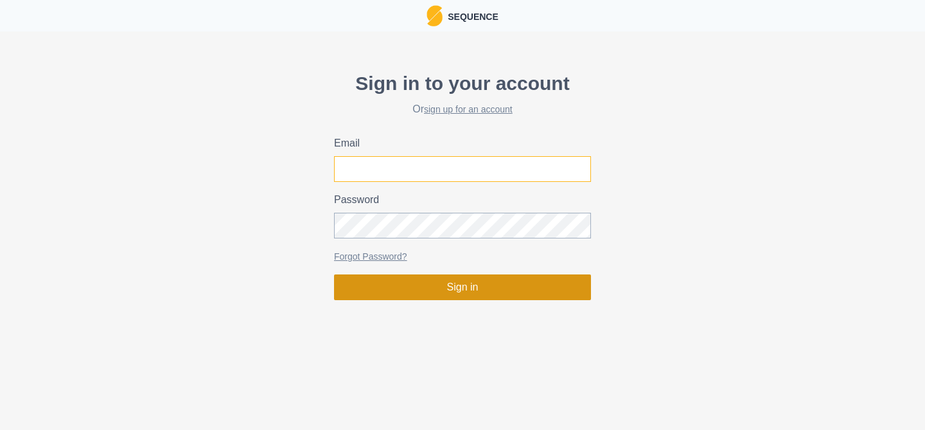
type input "matthew.peakperformanceclimbing@gmail.com"
click at [470, 284] on button "Sign in" at bounding box center [462, 287] width 257 height 26
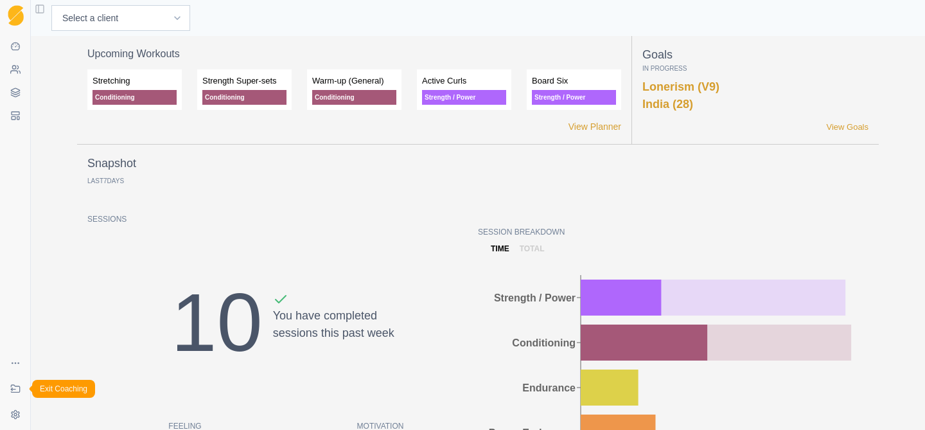
click at [15, 389] on icon at bounding box center [13, 389] width 4 height 0
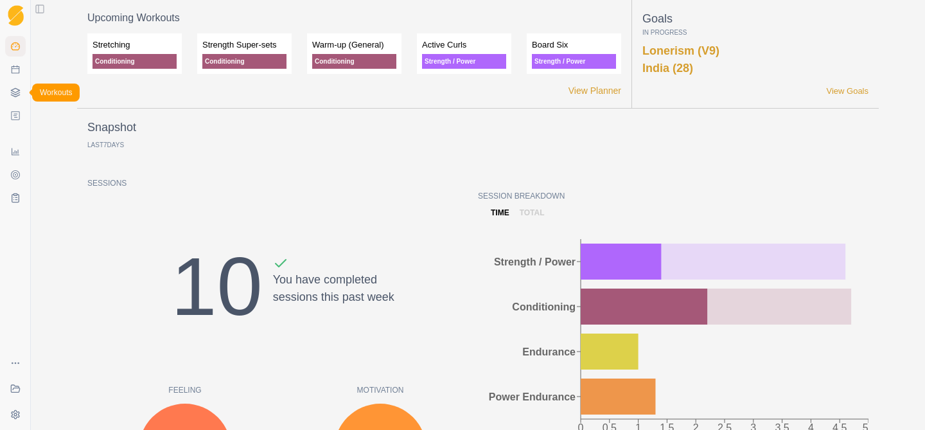
click at [17, 91] on icon at bounding box center [15, 92] width 10 height 10
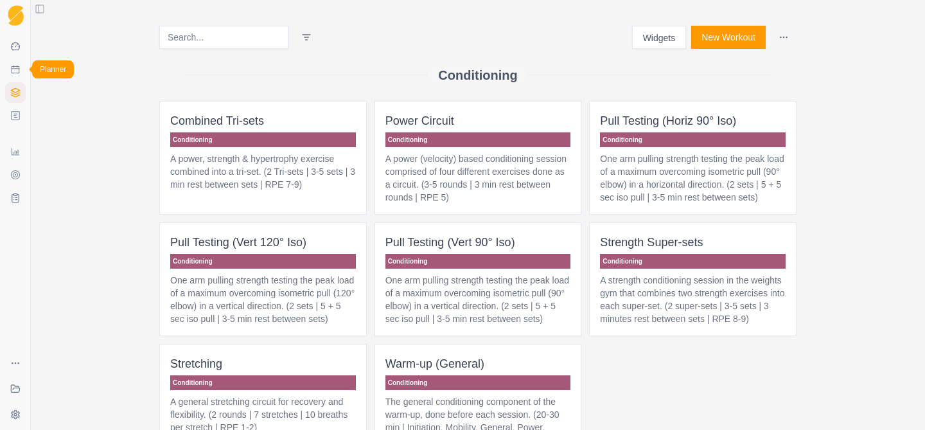
click at [14, 71] on icon at bounding box center [15, 69] width 10 height 10
select select "month"
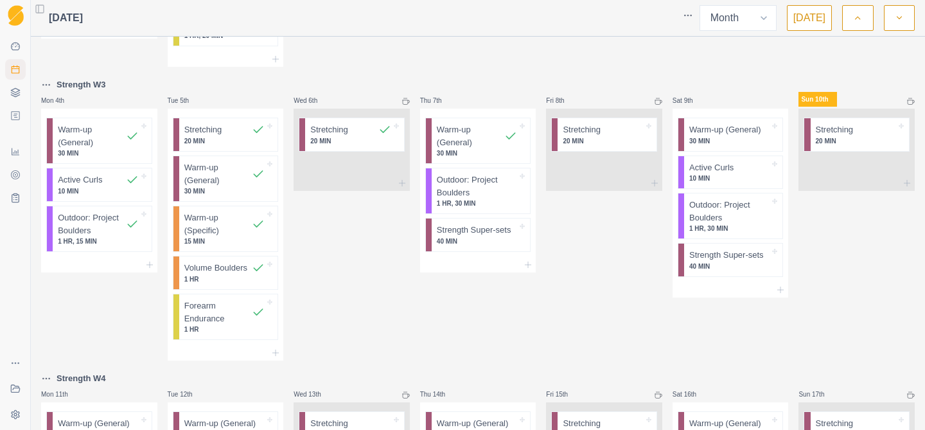
scroll to position [273, 0]
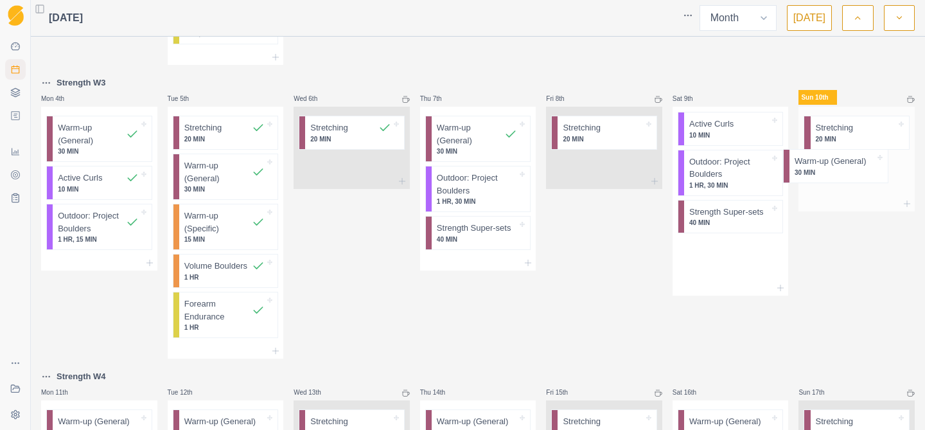
drag, startPoint x: 713, startPoint y: 136, endPoint x: 822, endPoint y: 170, distance: 115.2
click at [822, 170] on div "Strength W2 Mon 28th Board Six - All 7's Warm-up (General) 30 MIN Active Curls …" at bounding box center [478, 303] width 874 height 1068
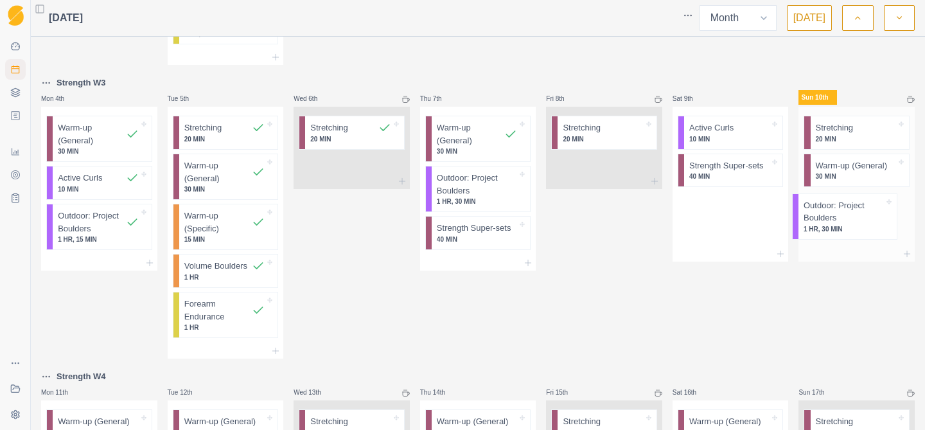
drag, startPoint x: 734, startPoint y: 170, endPoint x: 855, endPoint y: 210, distance: 127.2
click at [854, 210] on div "Strength W2 Mon 28th Board Six - All 7's Warm-up (General) 30 MIN Active Curls …" at bounding box center [478, 303] width 874 height 1068
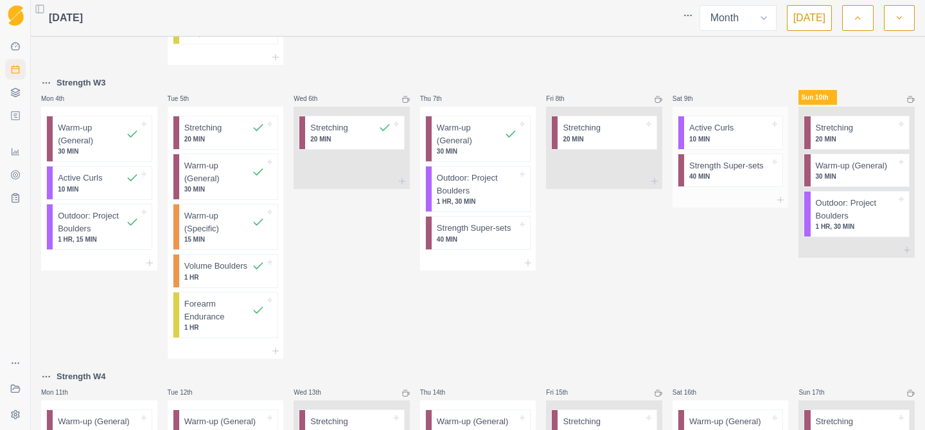
click at [727, 177] on p "40 MIN" at bounding box center [729, 177] width 80 height 10
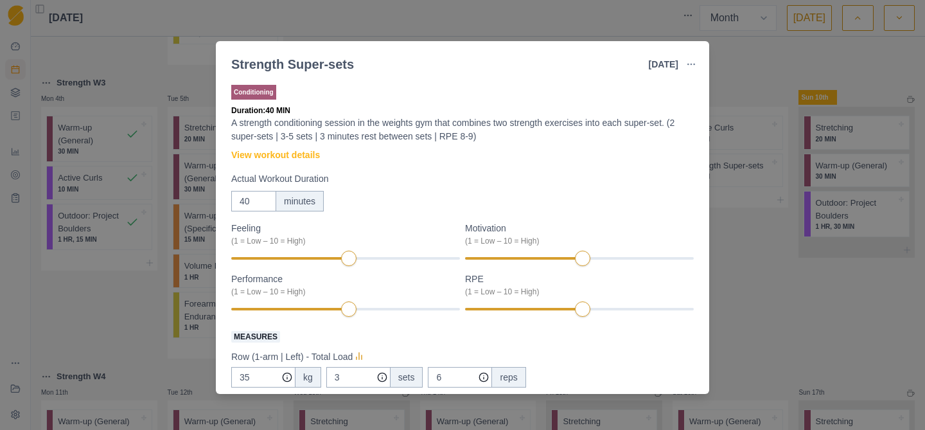
click at [746, 290] on div "Strength Super-sets 9 Aug 2025 Link To Goal View Workout Metrics Edit Original …" at bounding box center [462, 215] width 925 height 430
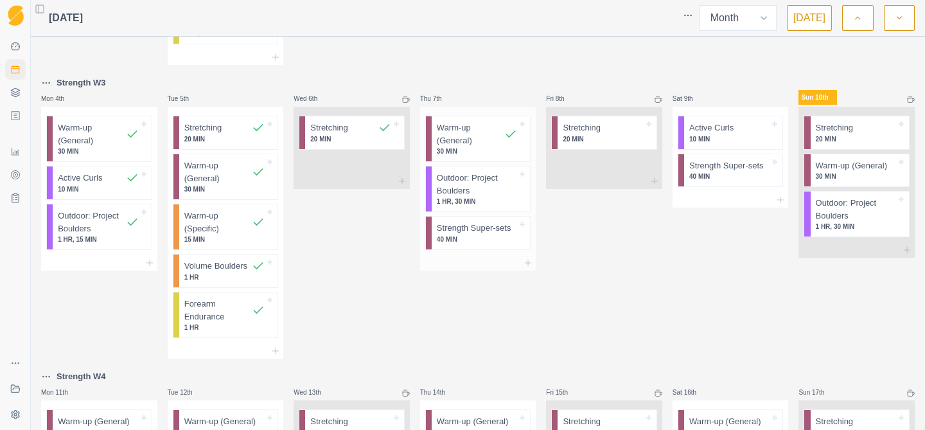
click at [490, 189] on p "Outdoor: Project Boulders" at bounding box center [477, 184] width 80 height 25
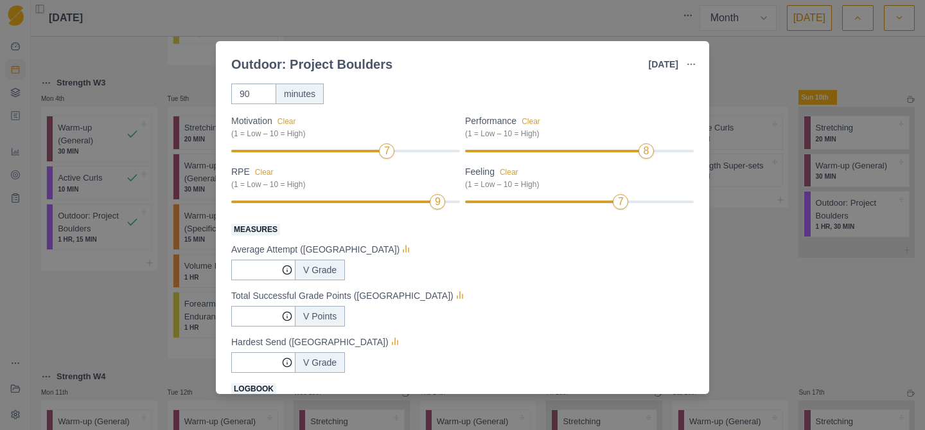
scroll to position [109, 0]
click at [256, 264] on input "Measures" at bounding box center [263, 268] width 64 height 21
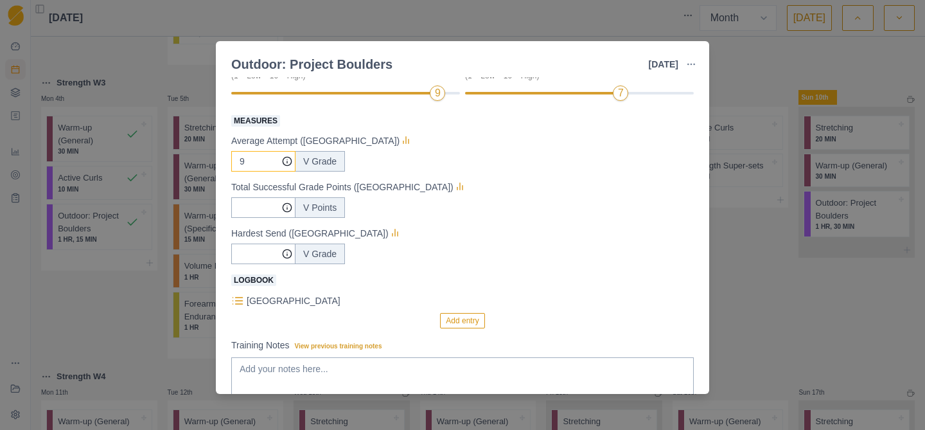
scroll to position [260, 0]
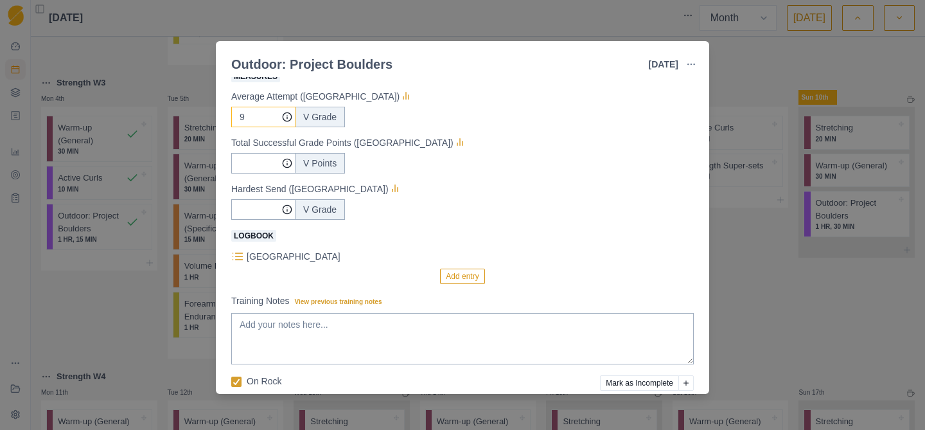
type input "9"
click at [469, 271] on button "Add entry" at bounding box center [462, 276] width 44 height 15
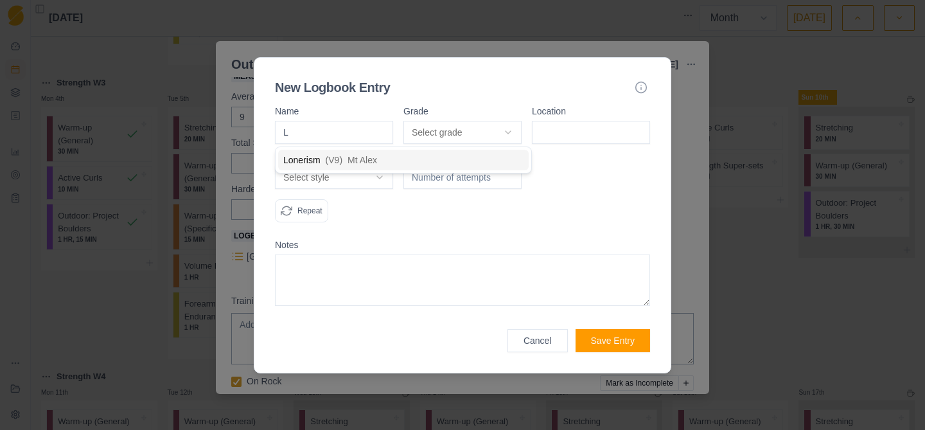
type input "Lo"
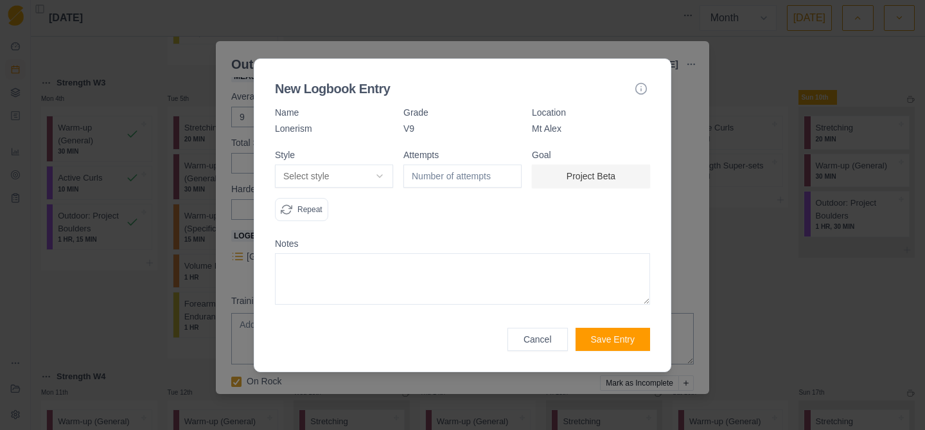
click at [350, 177] on body "Sequence Dashboard Planner Workouts Plans Performance Metrics Goals Tests Coach…" at bounding box center [462, 215] width 925 height 430
select select "attempt"
click at [459, 173] on input "number" at bounding box center [463, 175] width 118 height 23
type input "5"
click at [625, 342] on button "Save Entry" at bounding box center [613, 339] width 75 height 23
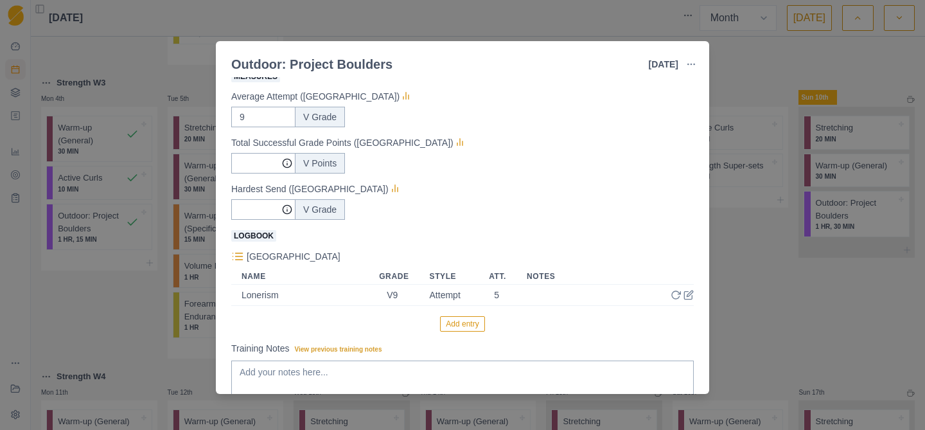
scroll to position [361, 0]
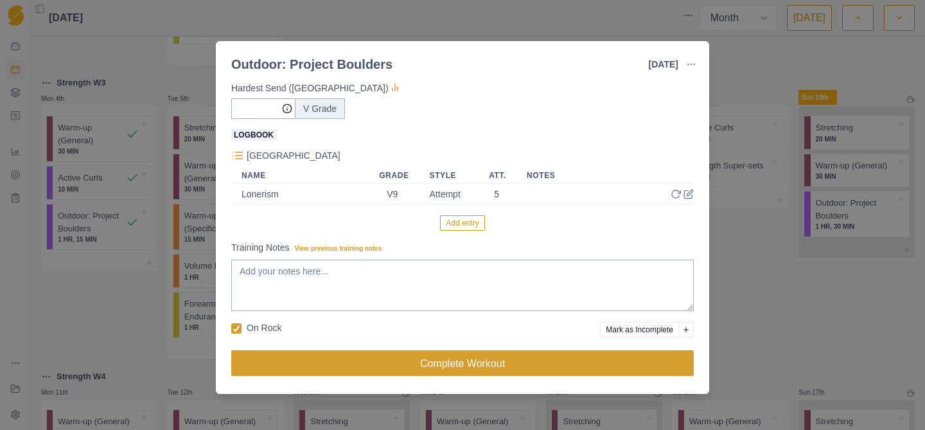
click at [505, 363] on button "Complete Workout" at bounding box center [462, 363] width 463 height 26
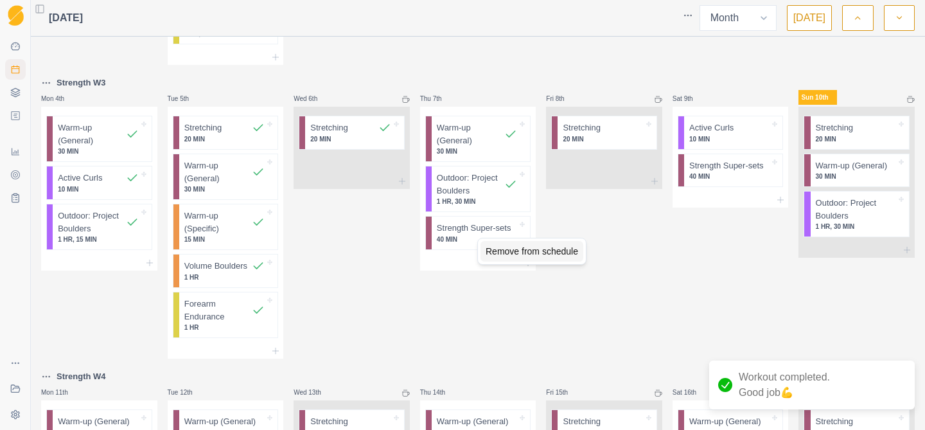
click at [499, 253] on div "Remove from schedule" at bounding box center [532, 251] width 103 height 21
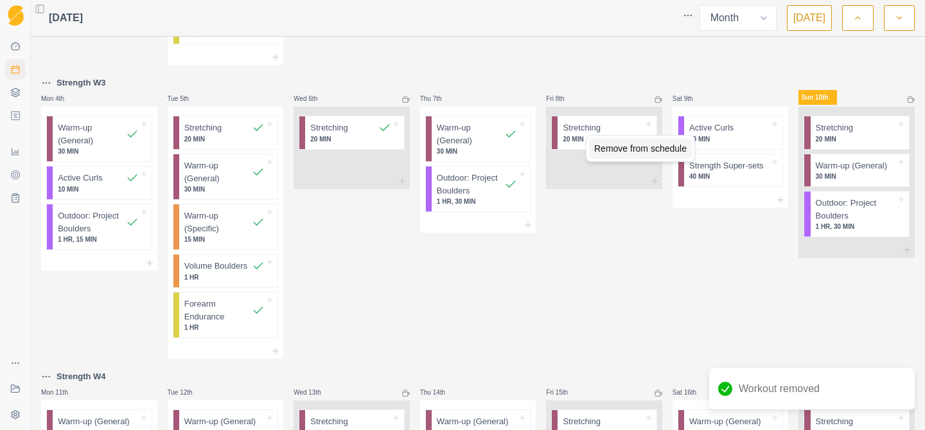
click at [600, 146] on div "Remove from schedule" at bounding box center [640, 148] width 103 height 21
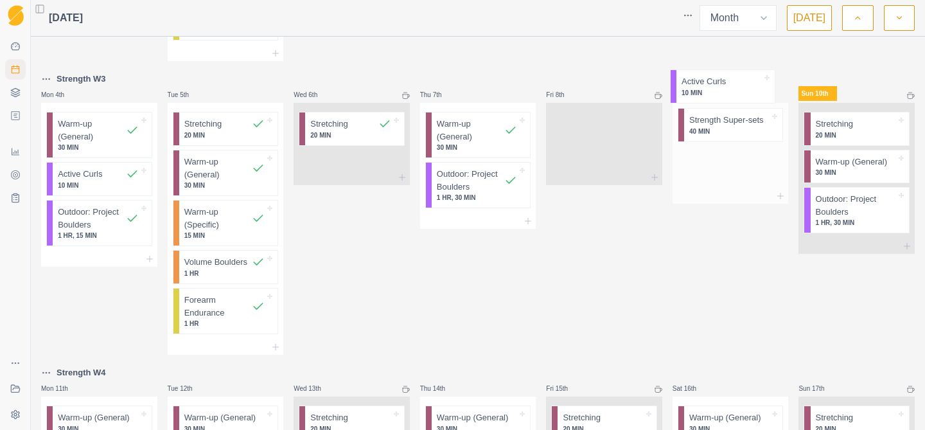
scroll to position [263, 0]
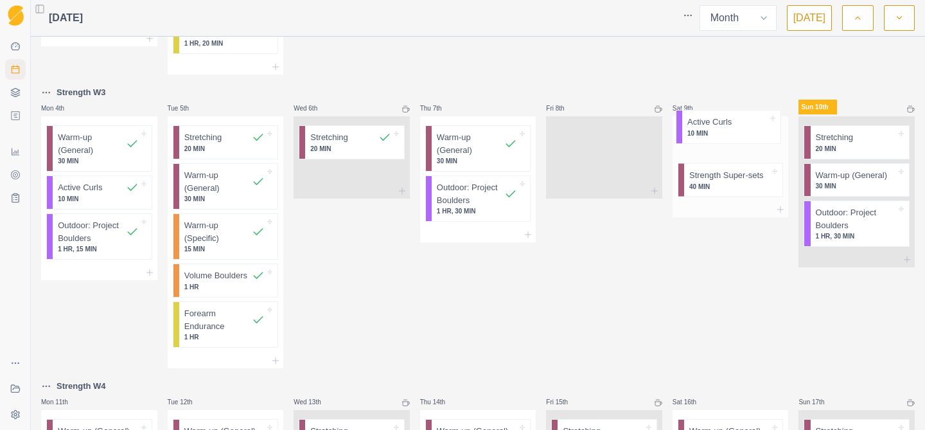
drag, startPoint x: 720, startPoint y: 119, endPoint x: 721, endPoint y: 138, distance: 18.6
click at [722, 136] on div "Active Curls 10 MIN Strength Super-sets 40 MIN" at bounding box center [731, 158] width 116 height 85
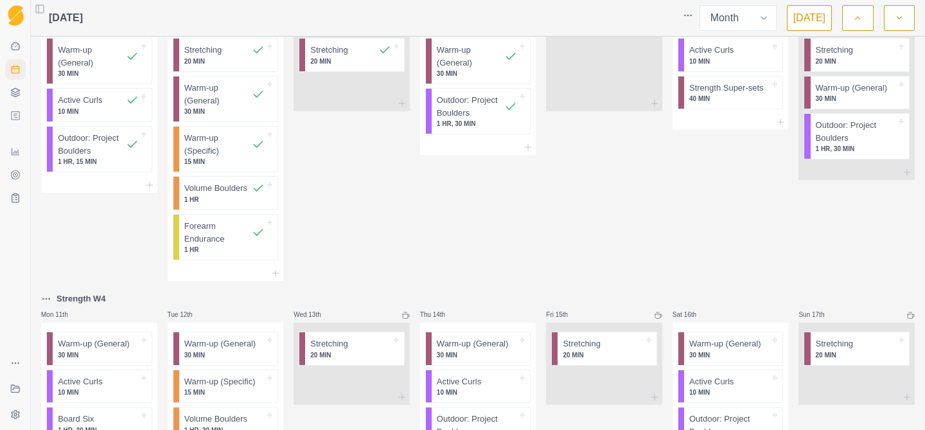
scroll to position [317, 0]
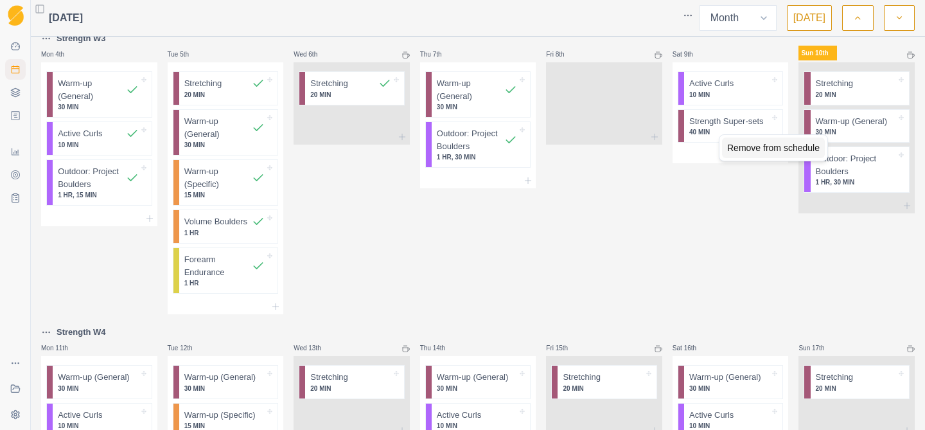
click at [733, 147] on div "Remove from schedule" at bounding box center [773, 148] width 103 height 21
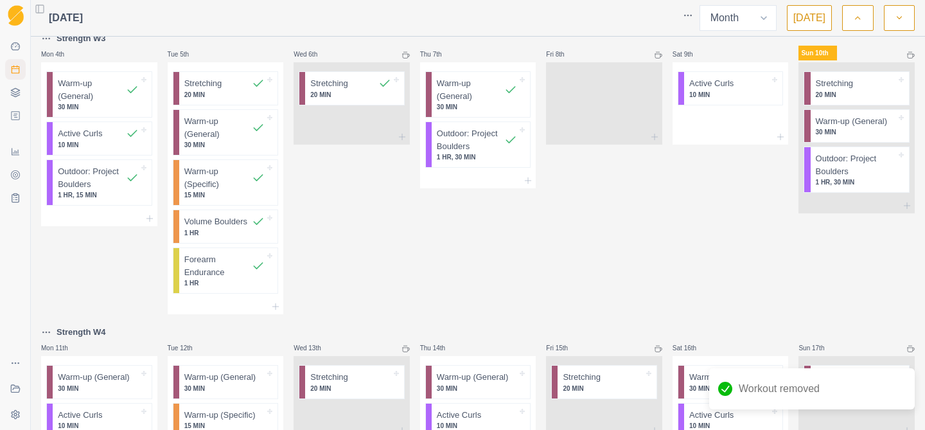
click at [738, 107] on div "Active Curls 10 MIN" at bounding box center [731, 86] width 116 height 48
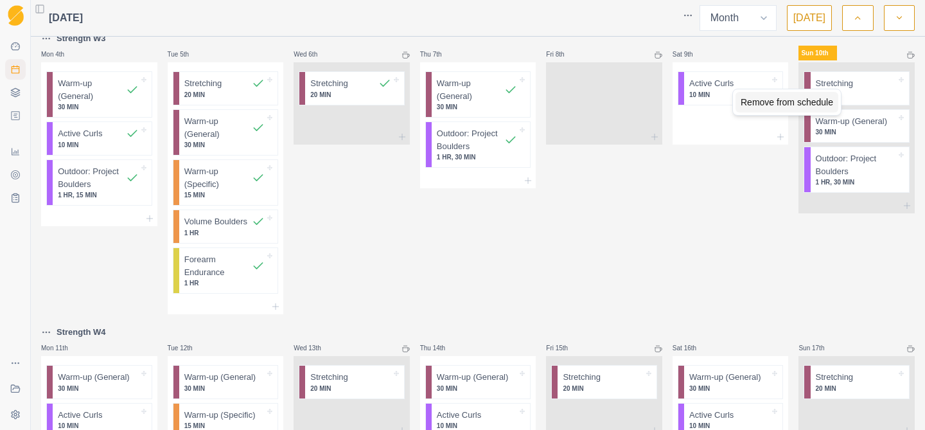
click at [752, 101] on div "Remove from schedule" at bounding box center [787, 102] width 103 height 21
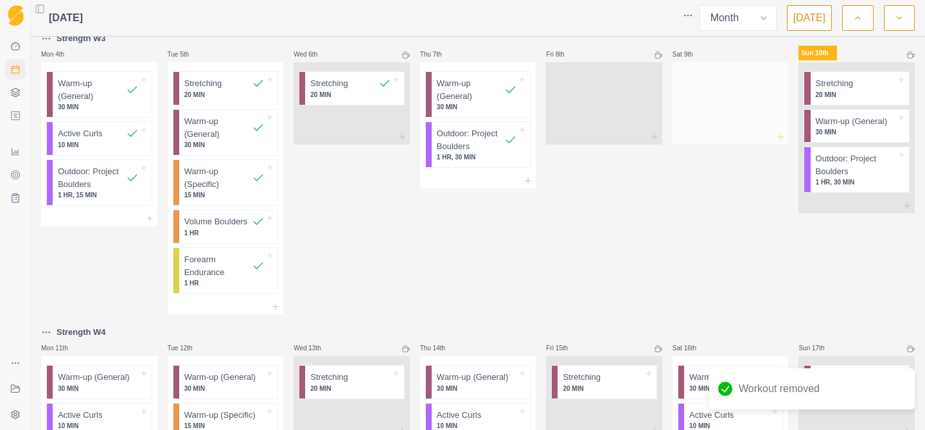
click at [782, 135] on icon at bounding box center [781, 137] width 10 height 10
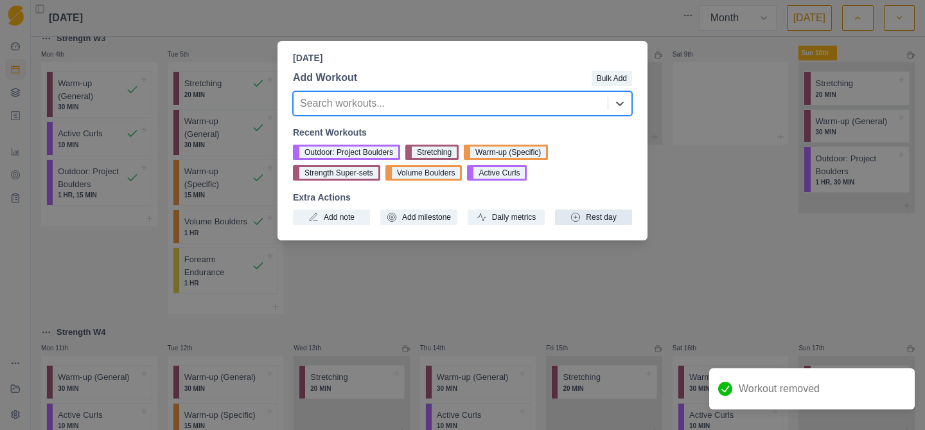
click at [598, 217] on button "Rest day" at bounding box center [593, 216] width 77 height 15
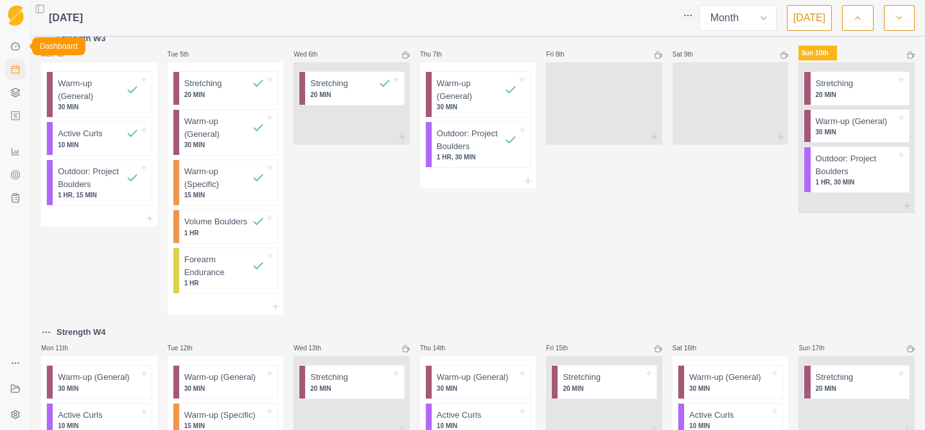
click at [12, 47] on icon at bounding box center [15, 46] width 9 height 8
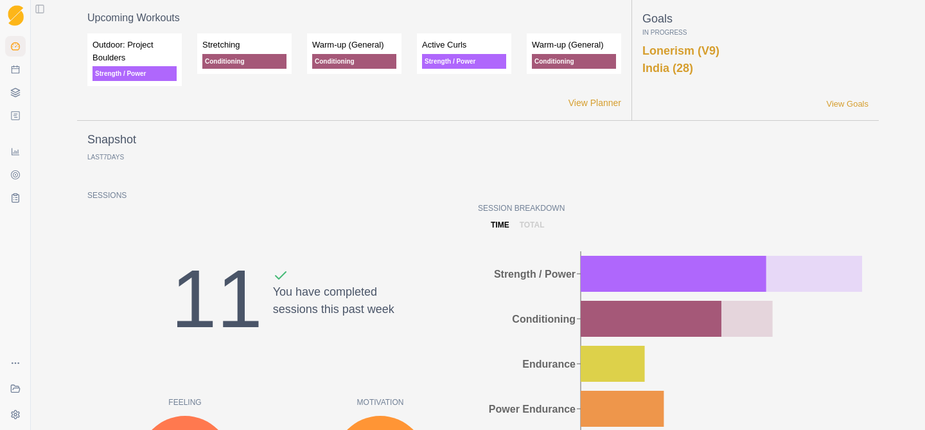
select select "month"
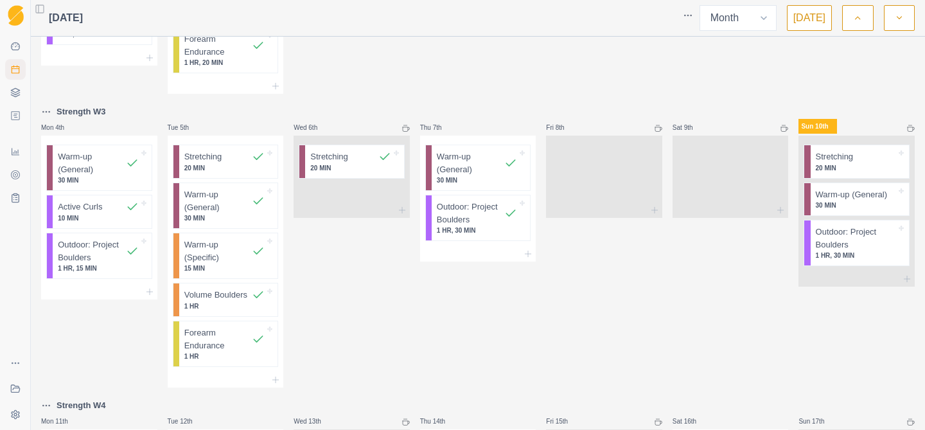
scroll to position [244, 0]
click at [912, 127] on icon at bounding box center [911, 129] width 8 height 8
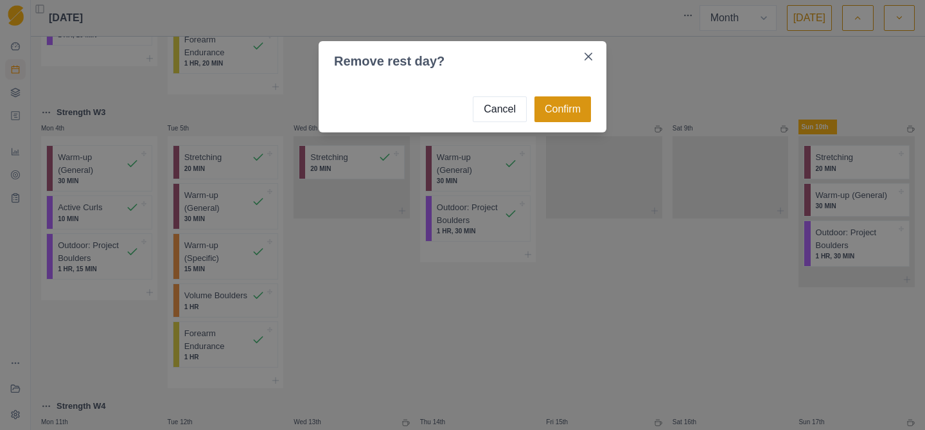
click at [562, 112] on button "Confirm" at bounding box center [563, 109] width 57 height 26
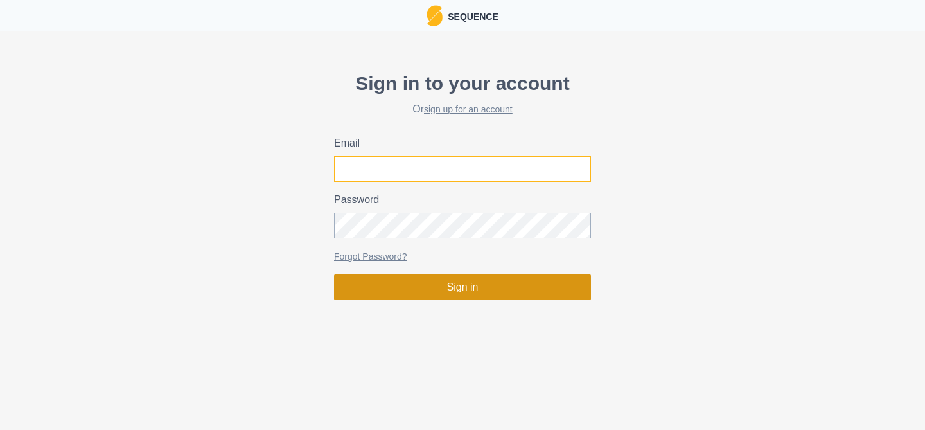
type input "[PERSON_NAME][EMAIL_ADDRESS][DOMAIN_NAME]"
click at [460, 286] on button "Sign in" at bounding box center [462, 287] width 257 height 26
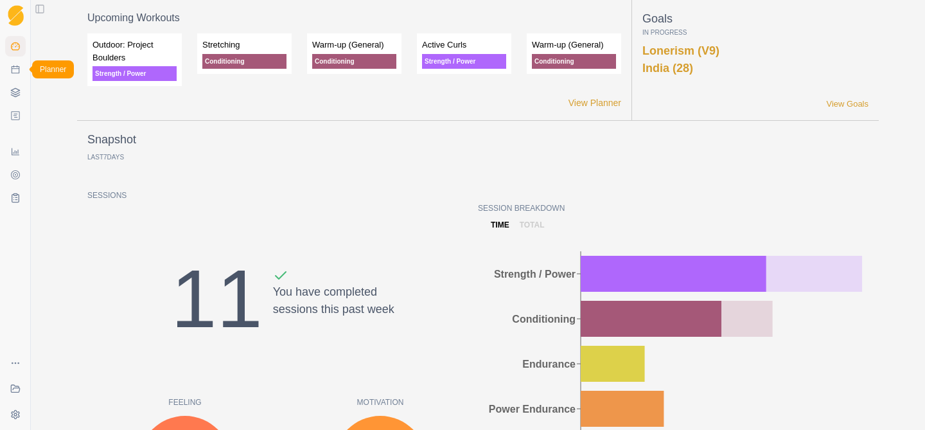
click at [15, 72] on icon at bounding box center [15, 69] width 10 height 10
select select "month"
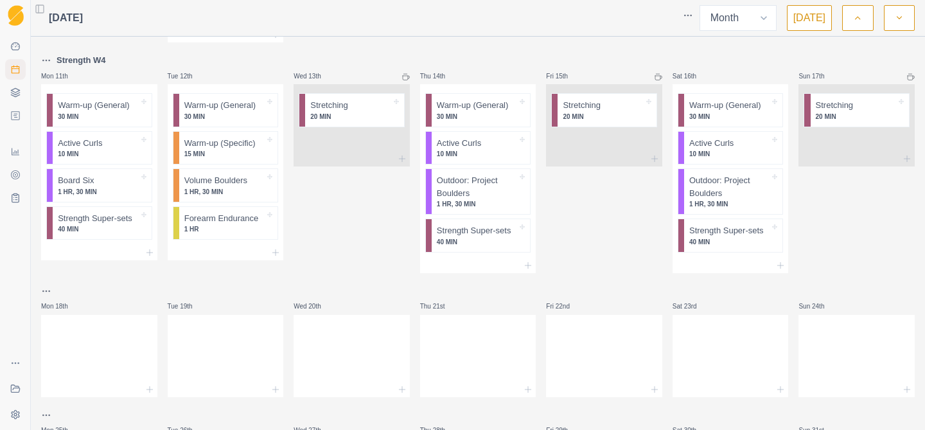
scroll to position [591, 0]
click at [51, 56] on html "Sequence Dashboard Planner Workouts Plans Performance Metrics Goals Tests Coach…" at bounding box center [462, 215] width 925 height 430
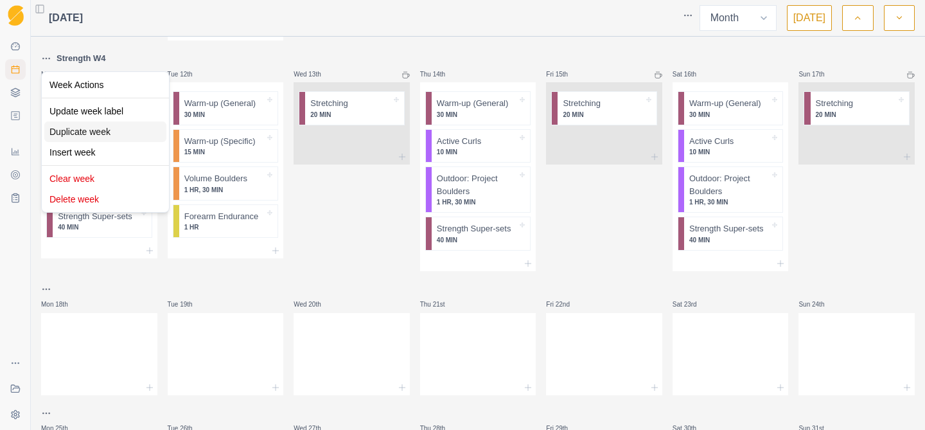
click at [83, 137] on div "Duplicate week" at bounding box center [105, 131] width 122 height 21
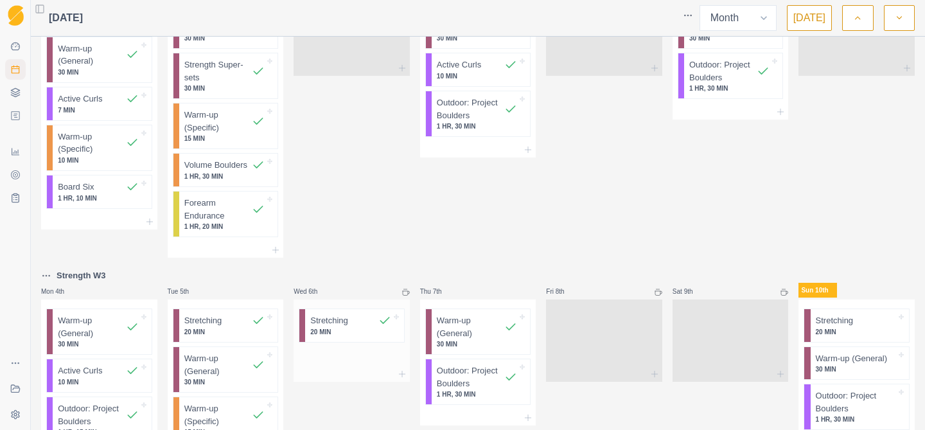
scroll to position [0, 0]
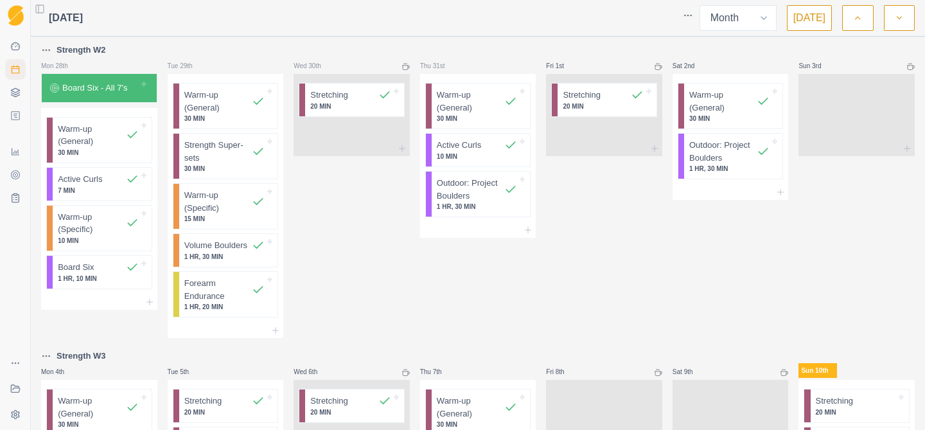
click at [93, 48] on p "Strength W2" at bounding box center [81, 50] width 49 height 13
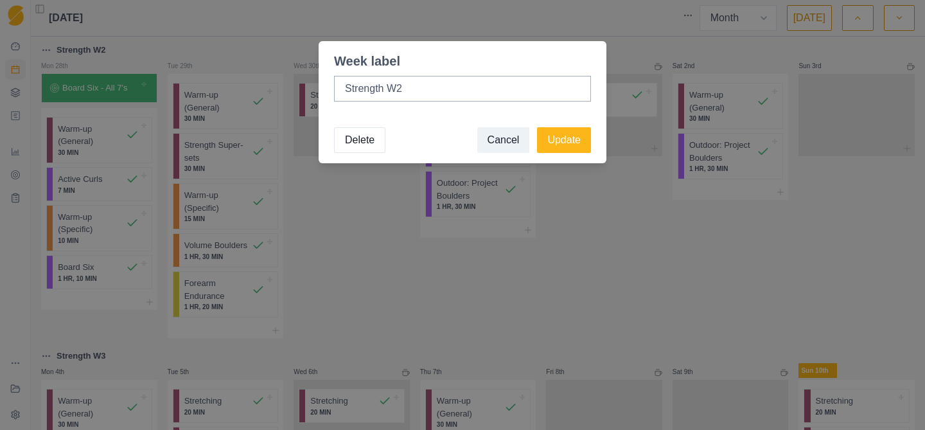
drag, startPoint x: 386, startPoint y: 90, endPoint x: 333, endPoint y: 87, distance: 52.1
click at [334, 87] on input "Strength W2" at bounding box center [462, 89] width 257 height 26
drag, startPoint x: 405, startPoint y: 89, endPoint x: 332, endPoint y: 86, distance: 72.7
click at [332, 86] on div "Performance W2" at bounding box center [463, 94] width 288 height 46
type input "Bouldering W2"
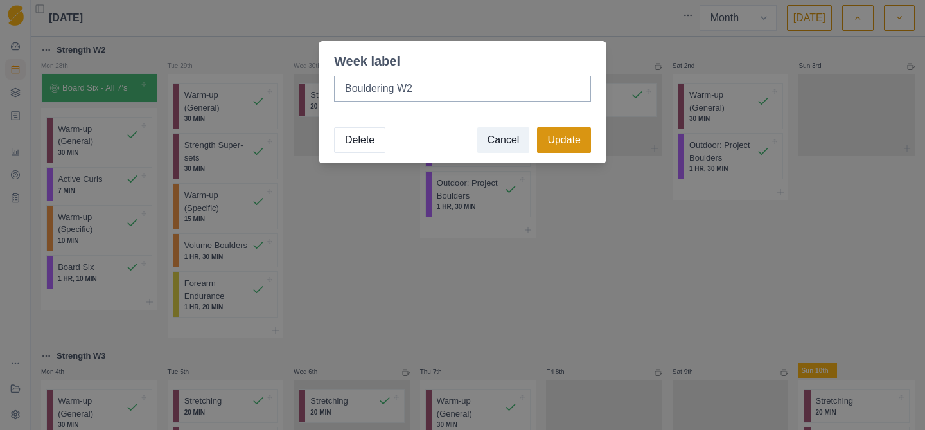
click at [571, 140] on button "Update" at bounding box center [564, 140] width 54 height 26
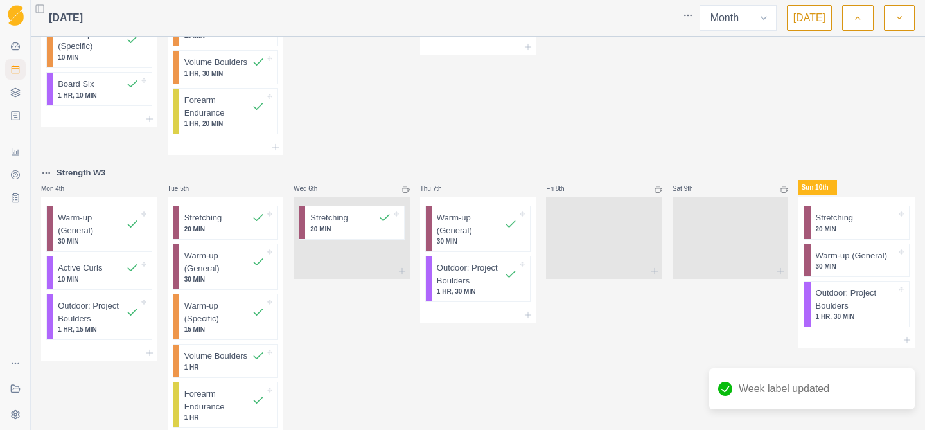
scroll to position [213, 0]
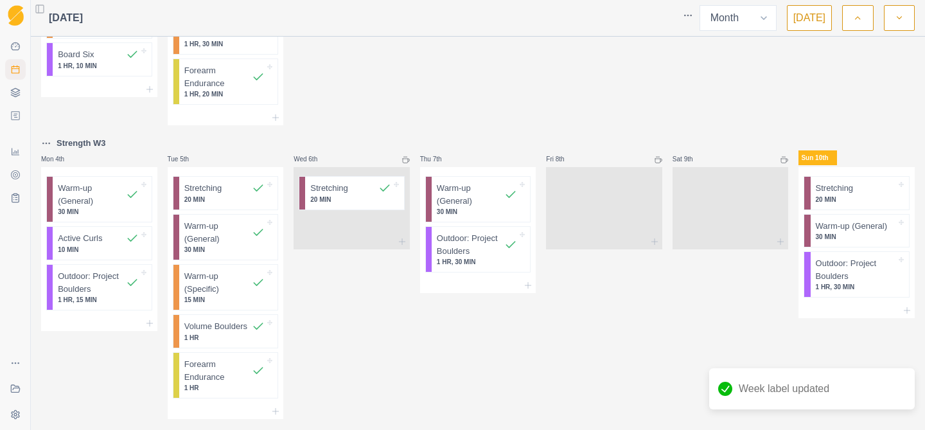
click at [87, 147] on p "Strength W3" at bounding box center [81, 143] width 49 height 13
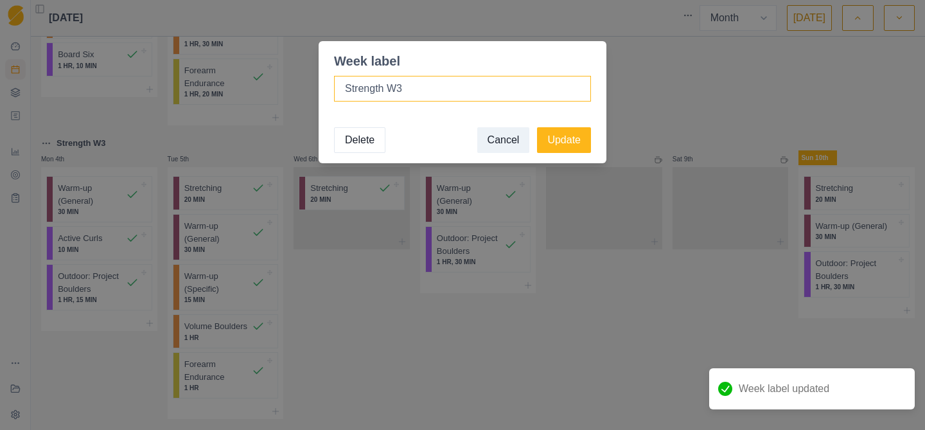
click at [384, 87] on input "Strength W3" at bounding box center [462, 89] width 257 height 26
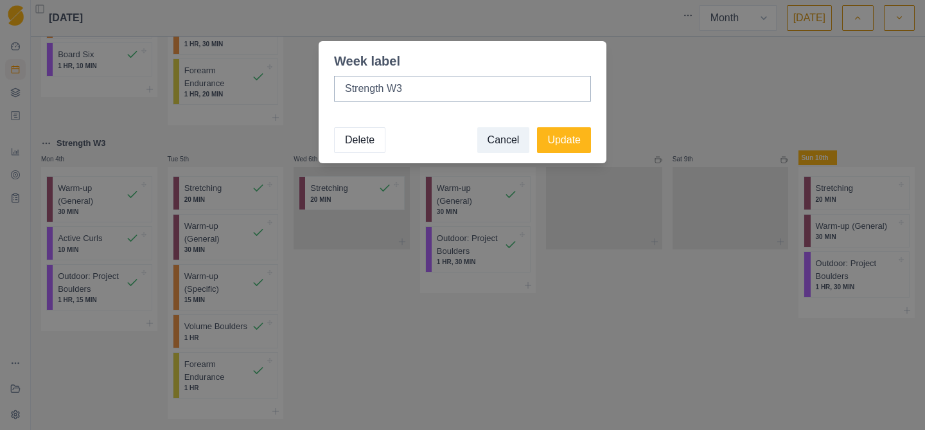
drag, startPoint x: 384, startPoint y: 87, endPoint x: 332, endPoint y: 86, distance: 52.7
click at [332, 86] on div "Strength W3" at bounding box center [463, 94] width 288 height 46
type input "Bouldering W3"
click at [573, 136] on button "Update" at bounding box center [564, 140] width 54 height 26
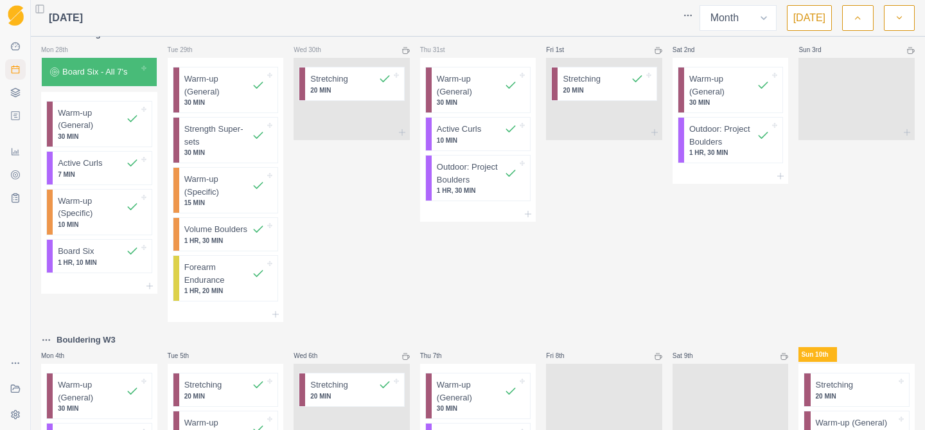
scroll to position [0, 0]
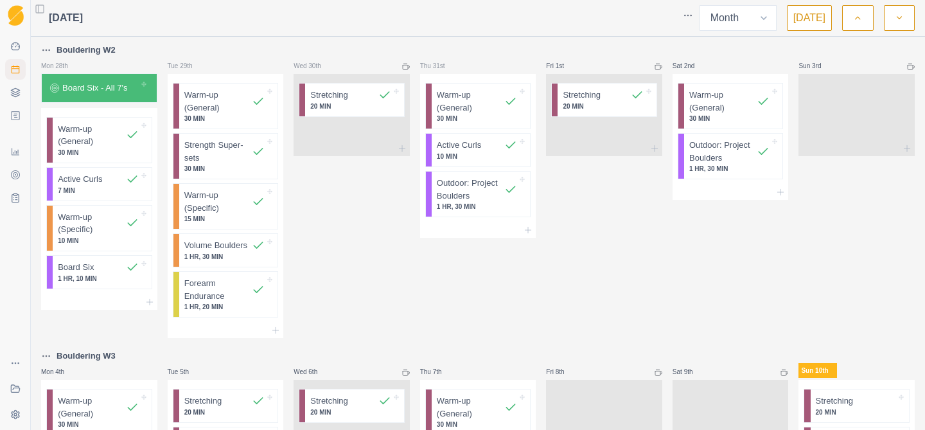
click at [865, 23] on button "button" at bounding box center [857, 18] width 31 height 26
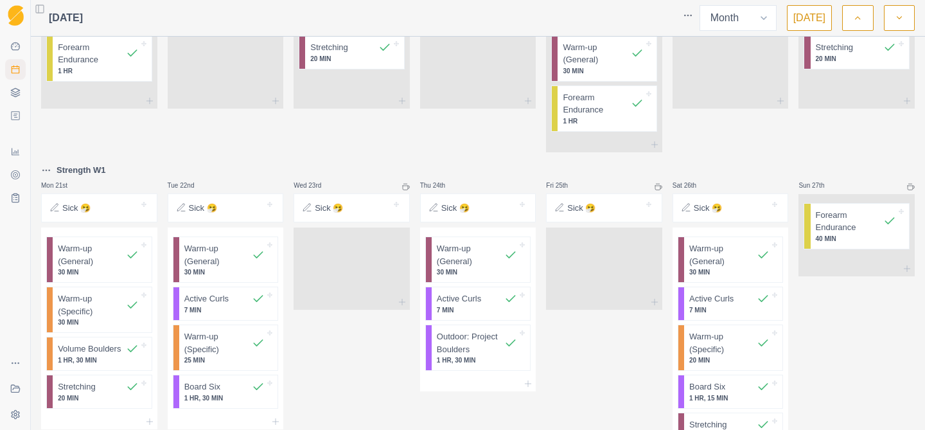
scroll to position [750, 0]
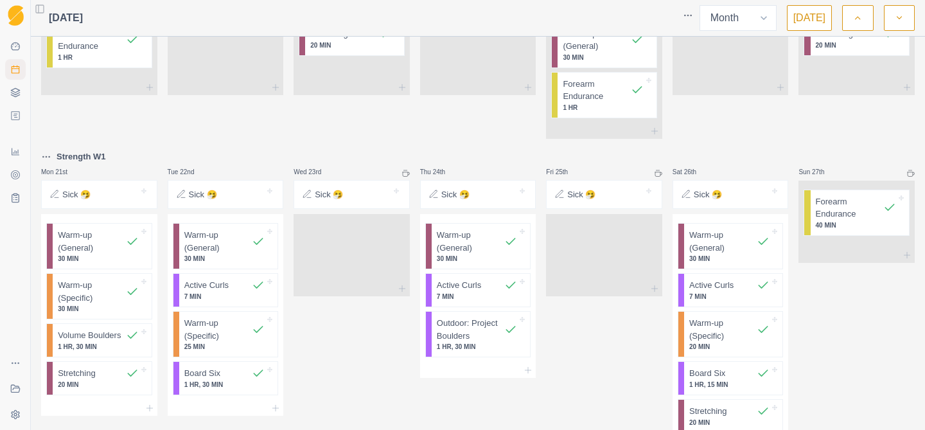
click at [81, 156] on p "Strength W1" at bounding box center [81, 156] width 49 height 13
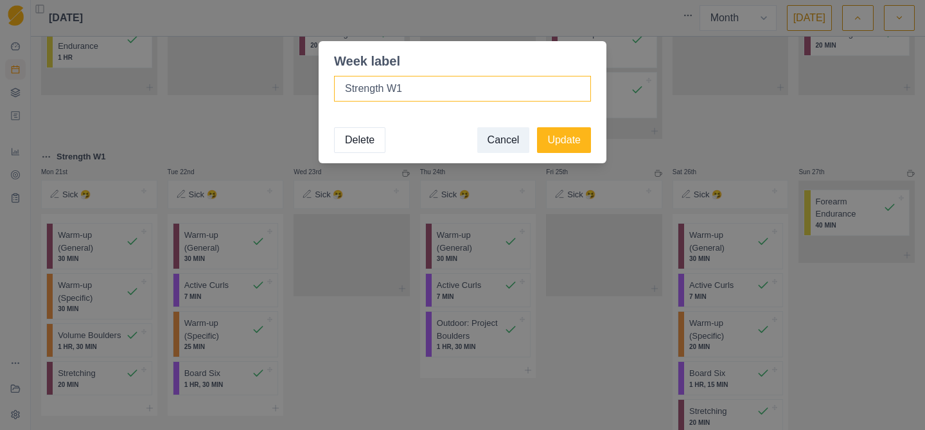
click at [382, 90] on input "Strength W1" at bounding box center [462, 89] width 257 height 26
drag, startPoint x: 382, startPoint y: 90, endPoint x: 339, endPoint y: 89, distance: 43.1
click at [339, 89] on input "Strength W1" at bounding box center [462, 89] width 257 height 26
click at [404, 91] on input "Bouldering h W1" at bounding box center [462, 89] width 257 height 26
click at [346, 91] on input "Boulder W1" at bounding box center [462, 89] width 257 height 26
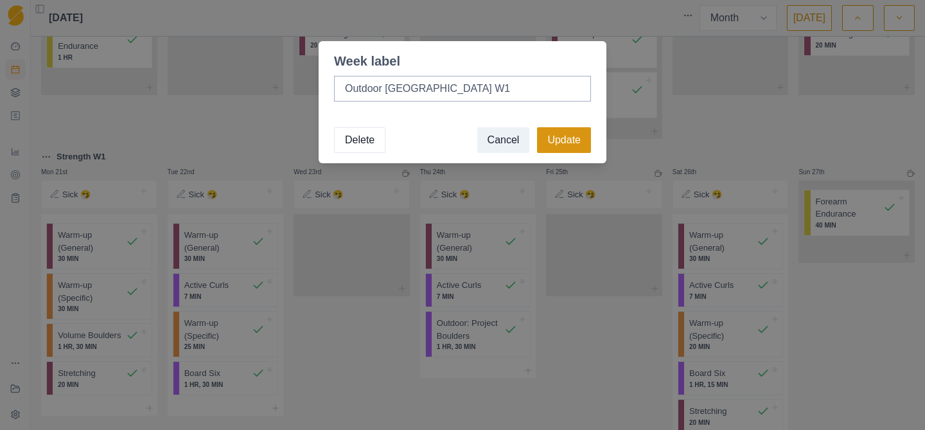
type input "Outdoor [GEOGRAPHIC_DATA] W1"
click at [558, 138] on button "Update" at bounding box center [564, 140] width 54 height 26
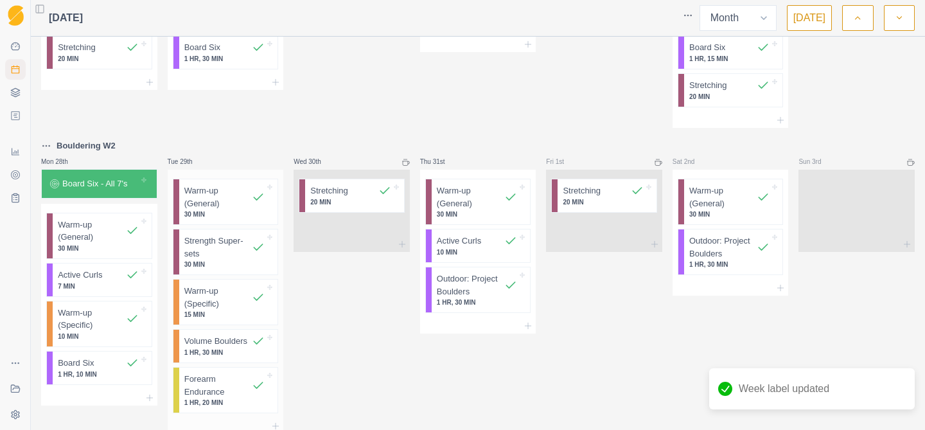
scroll to position [1078, 0]
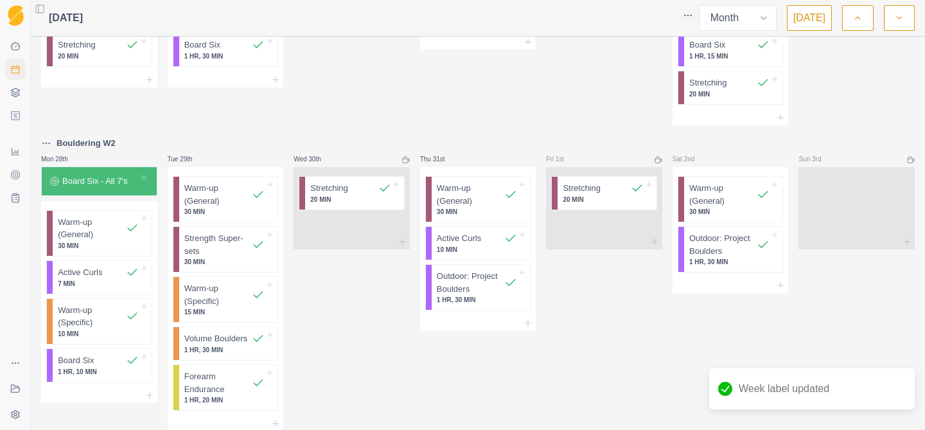
click at [65, 145] on p "Bouldering W2" at bounding box center [86, 143] width 59 height 13
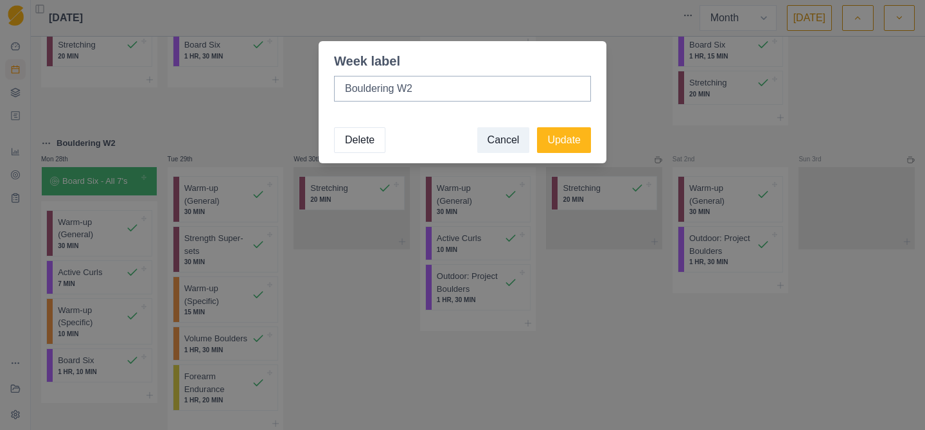
drag, startPoint x: 396, startPoint y: 91, endPoint x: 328, endPoint y: 86, distance: 67.6
click at [328, 86] on div "Bouldering W2" at bounding box center [463, 94] width 288 height 46
type input "Outdoor Bouldering W2"
click at [563, 134] on button "Update" at bounding box center [564, 140] width 54 height 26
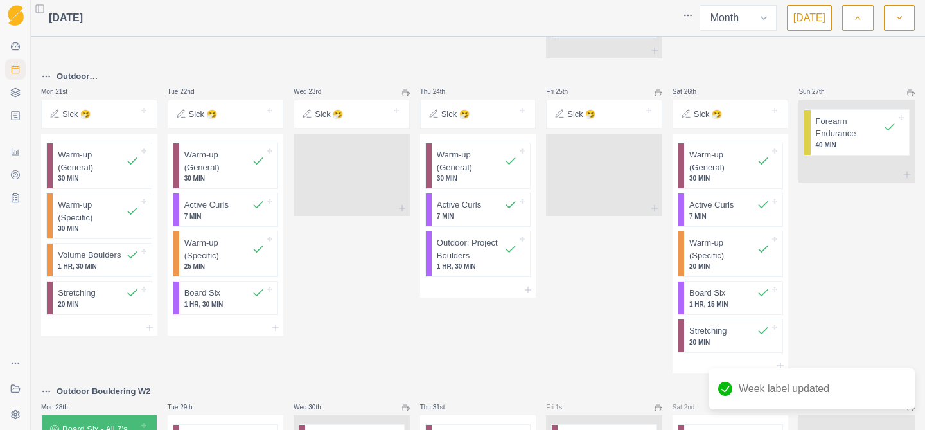
scroll to position [806, 0]
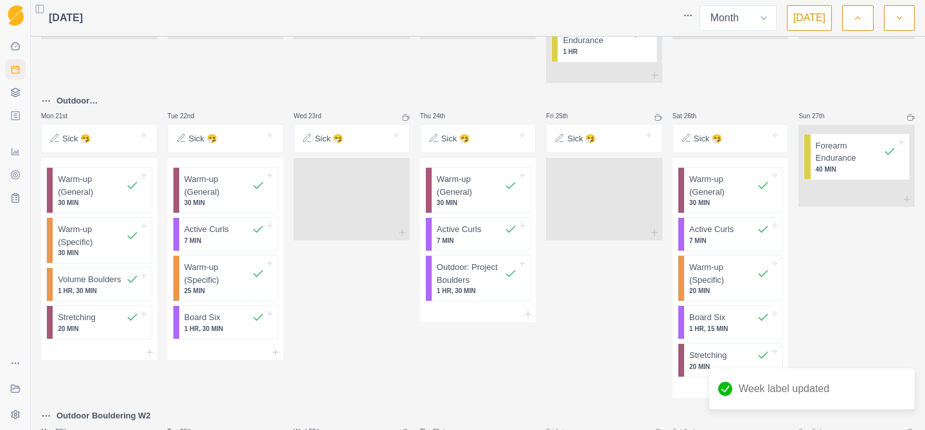
click at [94, 103] on p "Outdoor [GEOGRAPHIC_DATA] W1" at bounding box center [107, 100] width 101 height 13
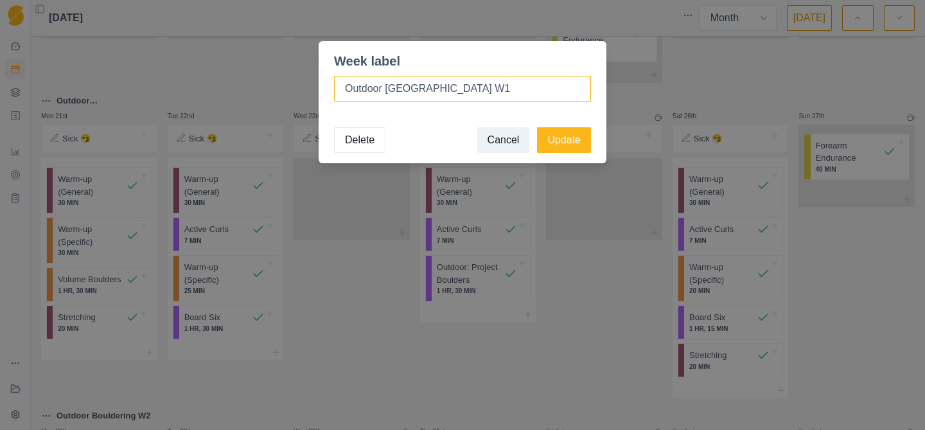
click at [423, 89] on input "Outdoor [GEOGRAPHIC_DATA] W1" at bounding box center [462, 89] width 257 height 26
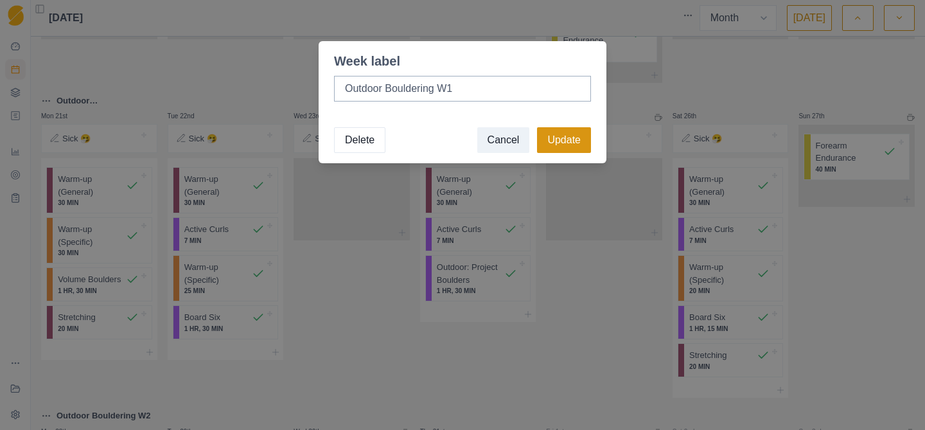
type input "Outdoor Bouldering W1"
click at [581, 139] on button "Update" at bounding box center [564, 140] width 54 height 26
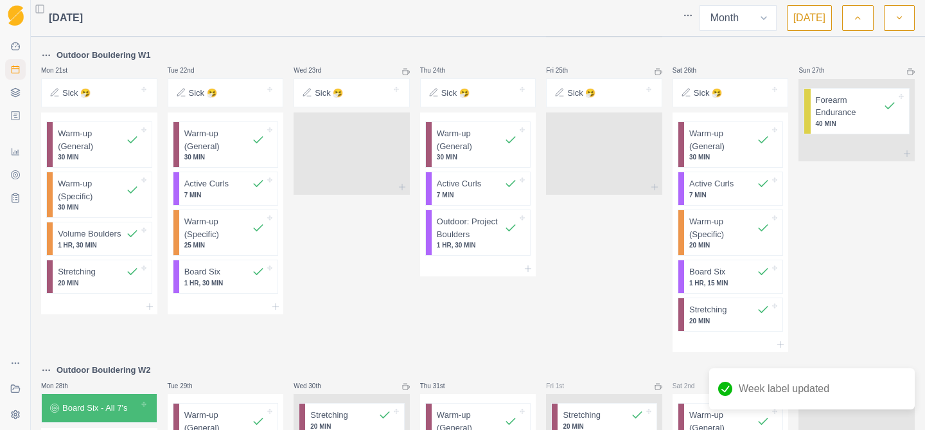
scroll to position [831, 0]
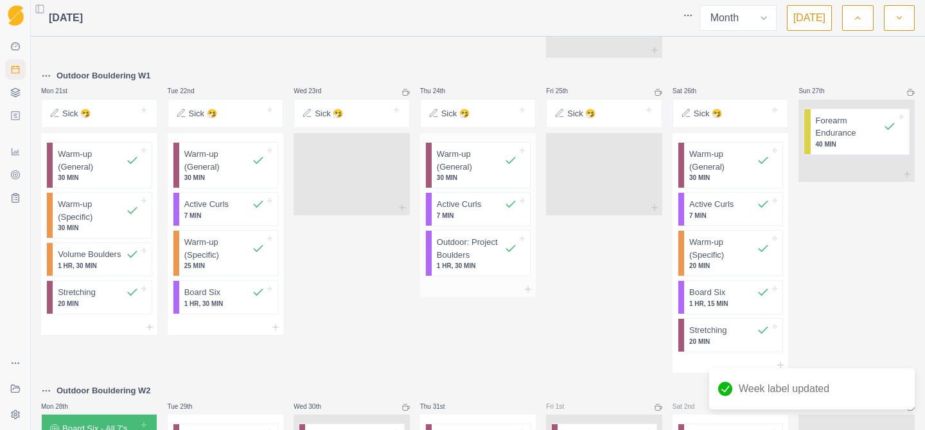
click at [450, 255] on p "Outdoor: Project Boulders" at bounding box center [470, 248] width 67 height 25
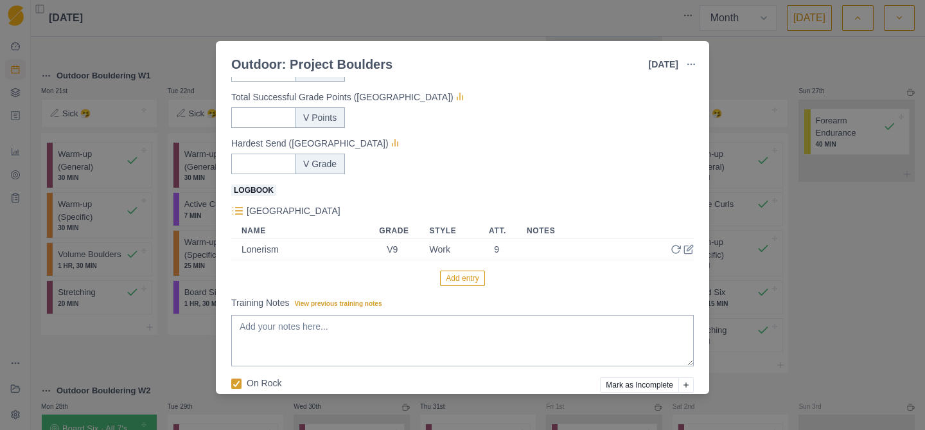
scroll to position [361, 0]
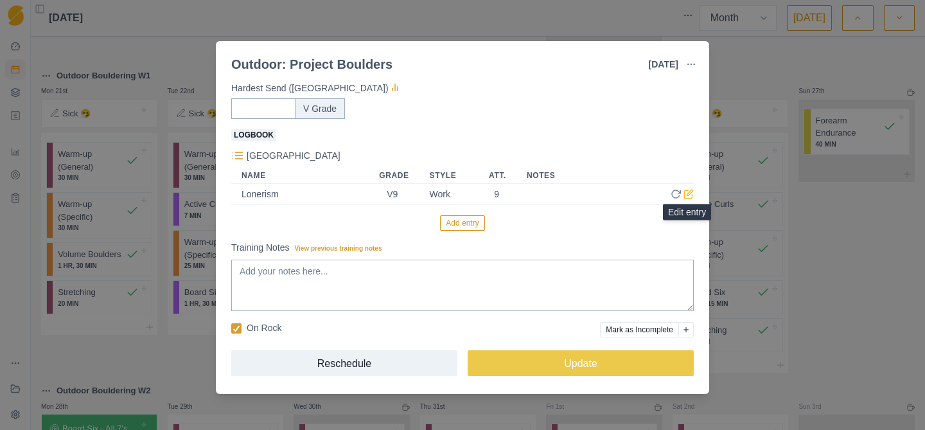
click at [689, 193] on icon at bounding box center [689, 194] width 10 height 10
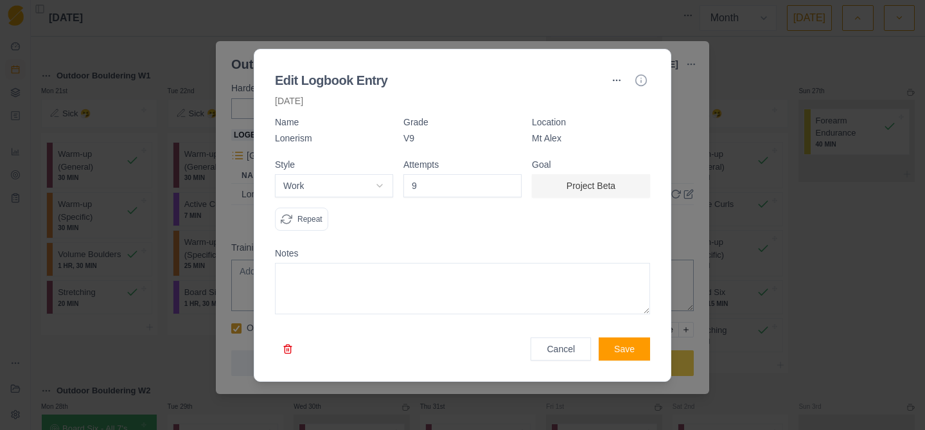
click at [556, 351] on button "Cancel" at bounding box center [561, 348] width 60 height 23
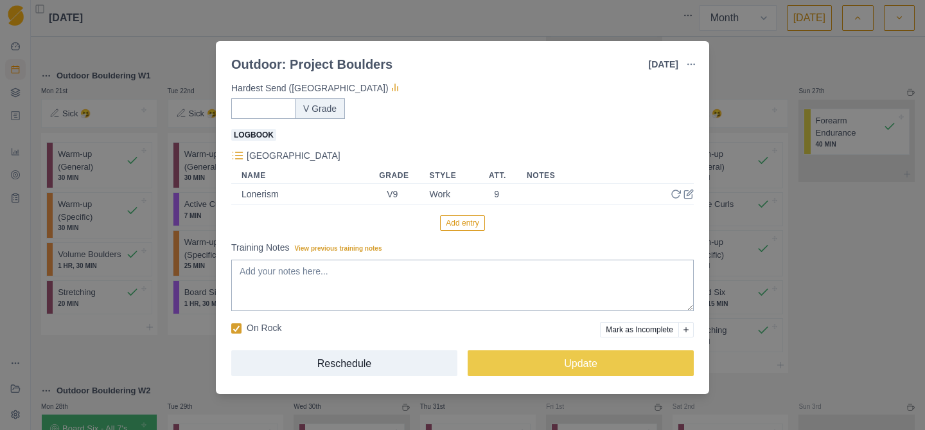
click at [773, 55] on div "Outdoor: Project Boulders [DATE] Link To Goal View Workout Metrics Edit Origina…" at bounding box center [462, 215] width 925 height 430
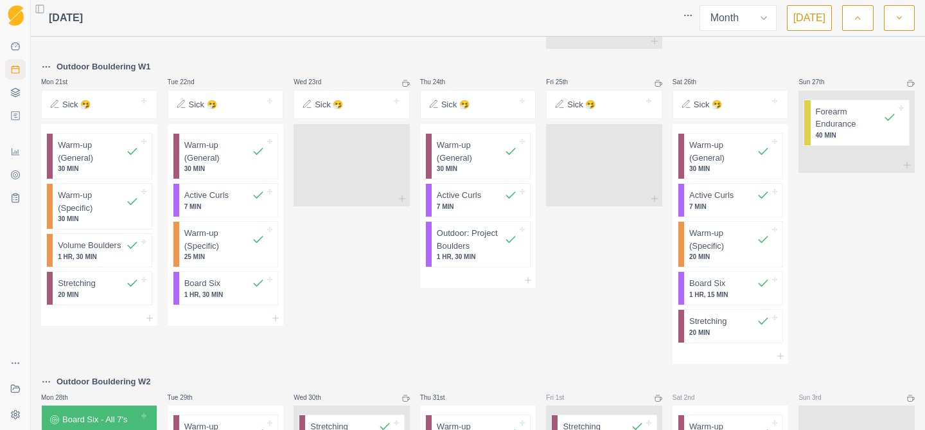
scroll to position [834, 0]
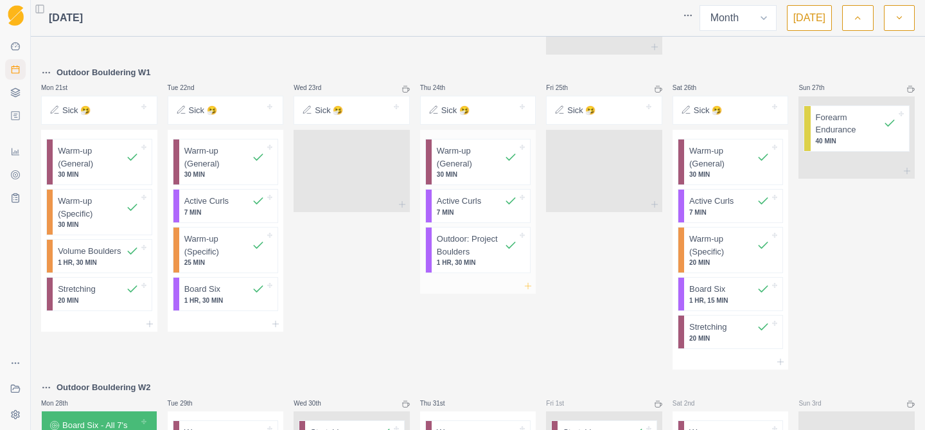
click at [528, 286] on icon at bounding box center [528, 286] width 10 height 10
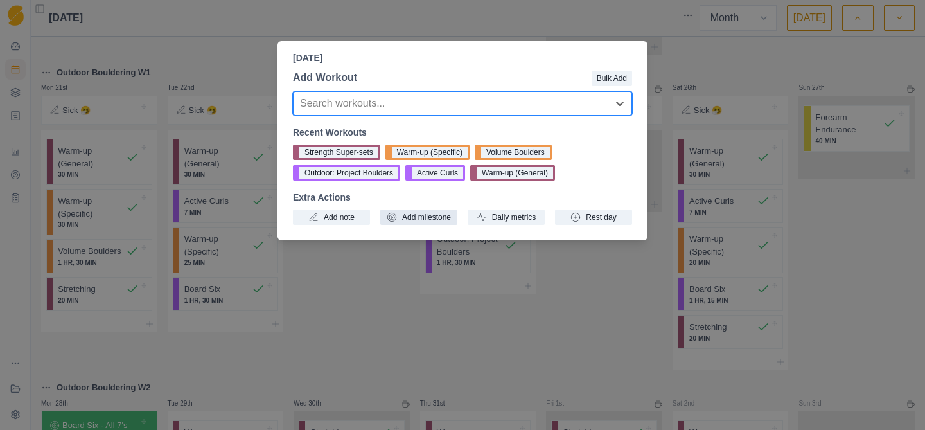
click at [404, 216] on button "Add milestone" at bounding box center [418, 216] width 77 height 15
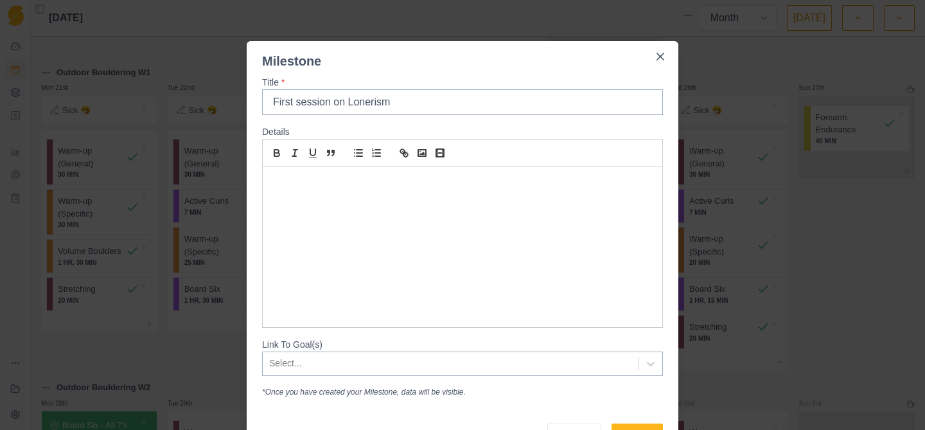
type input "First session on Lonerism"
click at [413, 364] on div "Select..." at bounding box center [462, 363] width 401 height 24
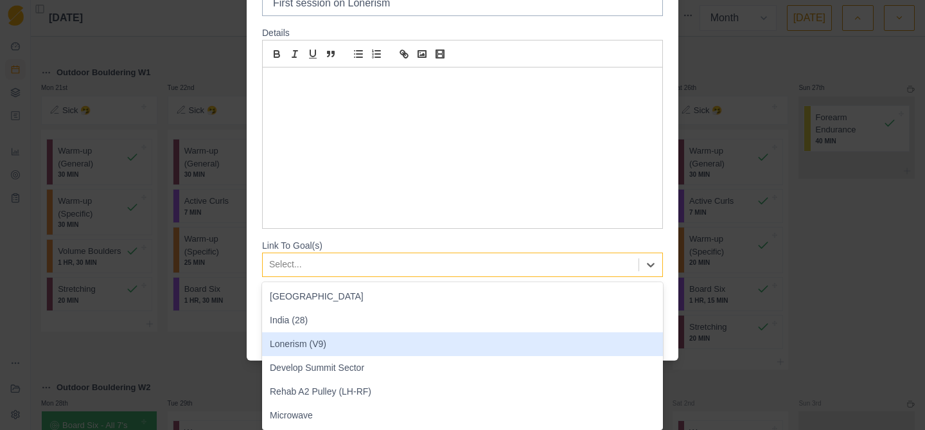
click at [368, 347] on div "Lonerism (V9)" at bounding box center [462, 344] width 401 height 24
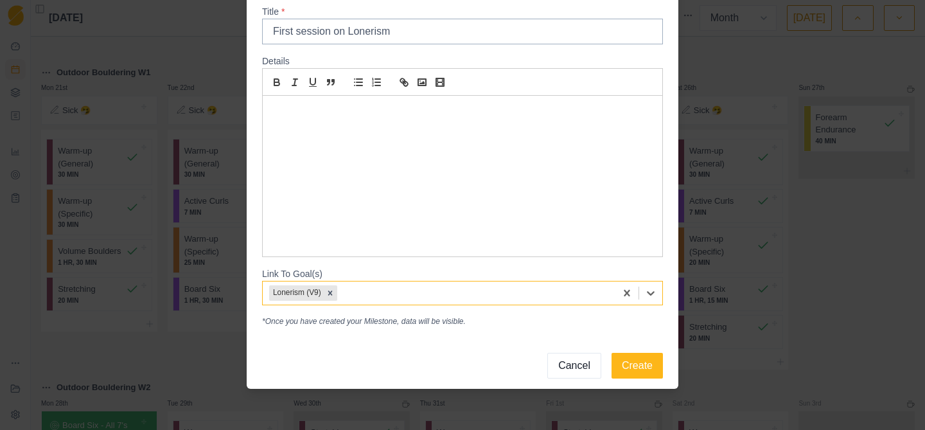
scroll to position [71, 0]
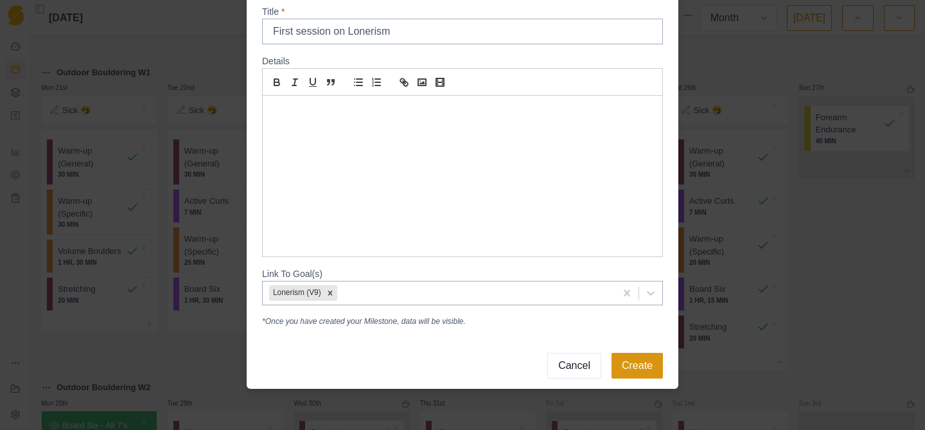
click at [625, 362] on button "Create" at bounding box center [637, 366] width 51 height 26
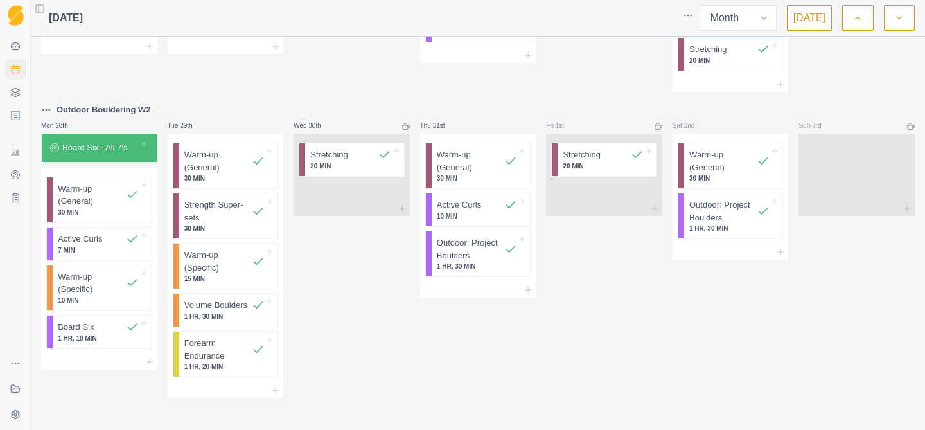
scroll to position [1116, 0]
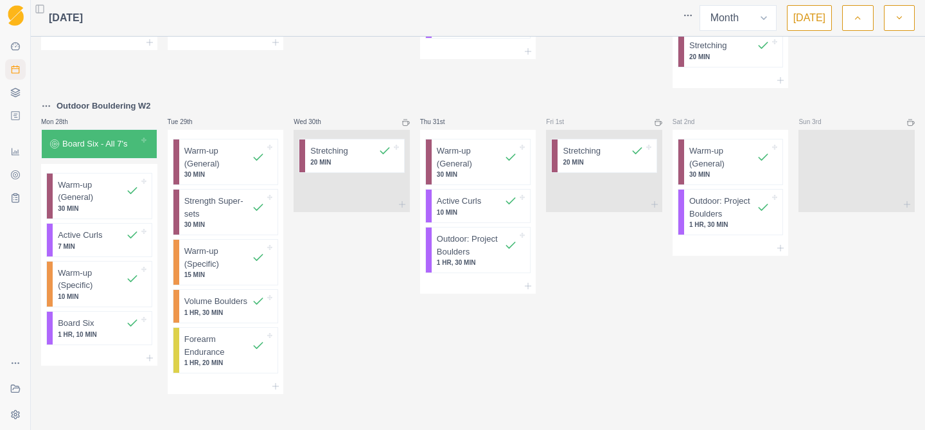
click at [903, 19] on icon "button" at bounding box center [899, 18] width 9 height 13
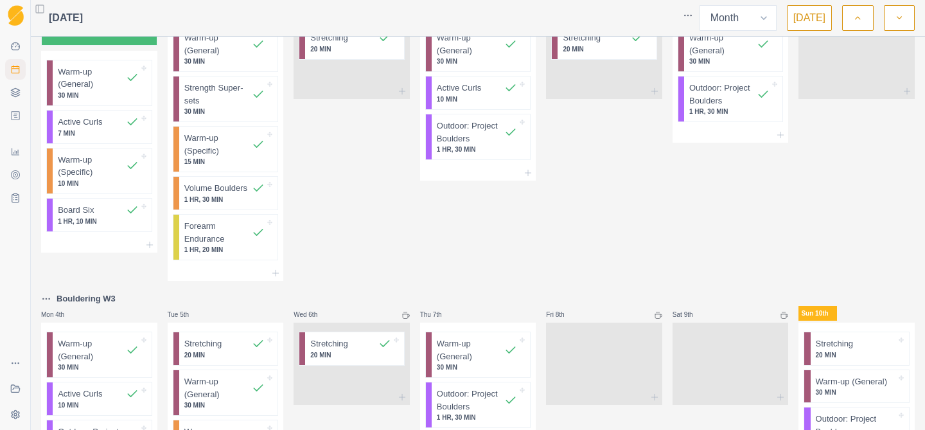
scroll to position [57, 0]
click at [72, 298] on p "Bouldering W3" at bounding box center [86, 298] width 59 height 13
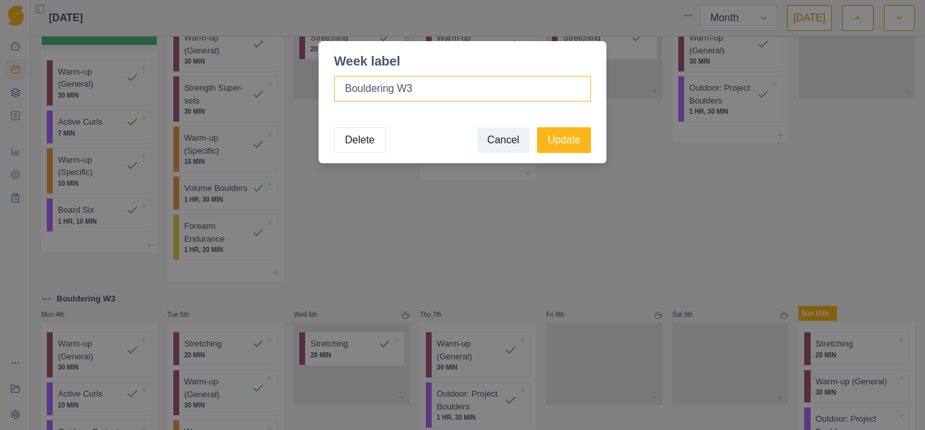
click at [344, 86] on input "Bouldering W3" at bounding box center [462, 89] width 257 height 26
type input "Outdoor Bouldering W3"
click at [571, 142] on button "Update" at bounding box center [564, 140] width 54 height 26
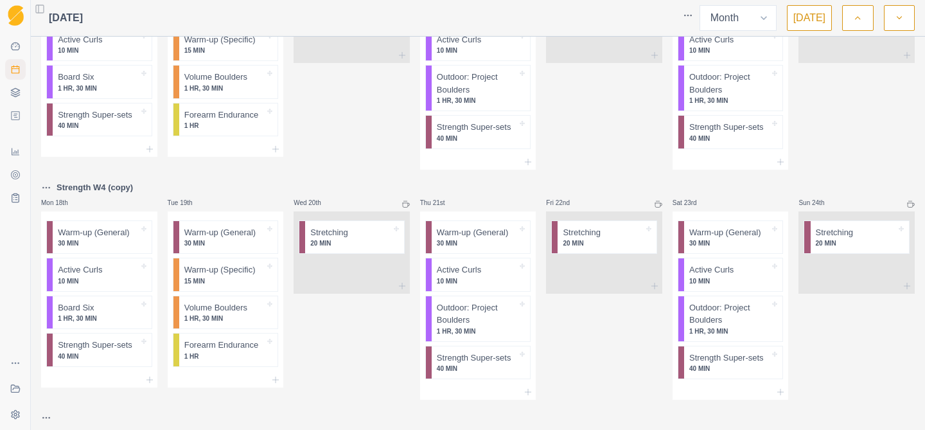
scroll to position [695, 0]
click at [86, 186] on p "Strength W4 (copy)" at bounding box center [95, 185] width 76 height 13
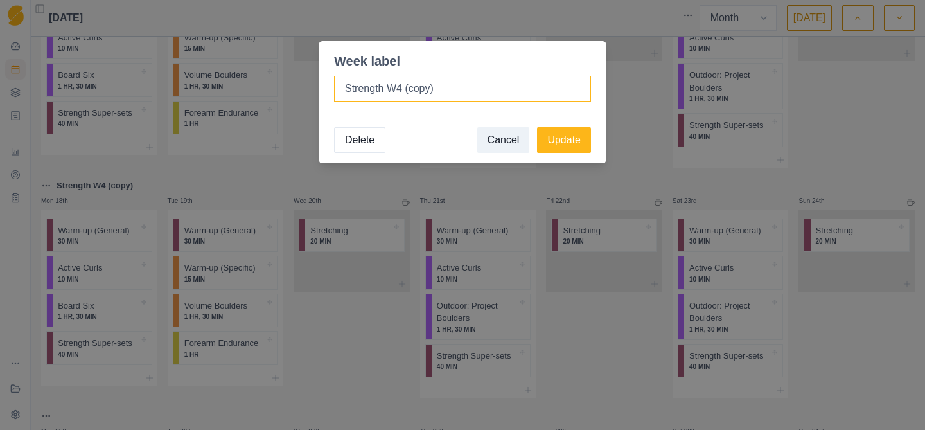
drag, startPoint x: 454, startPoint y: 86, endPoint x: 398, endPoint y: 89, distance: 55.3
click at [398, 88] on input "Strength W4 (copy)" at bounding box center [462, 89] width 257 height 26
type input "Strength W1"
click at [570, 137] on button "Update" at bounding box center [564, 140] width 54 height 26
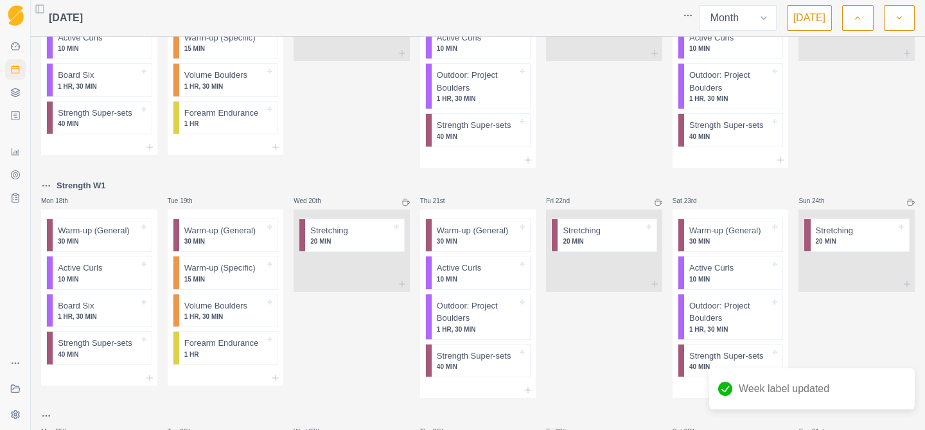
click at [76, 186] on p "Strength W1" at bounding box center [81, 185] width 49 height 13
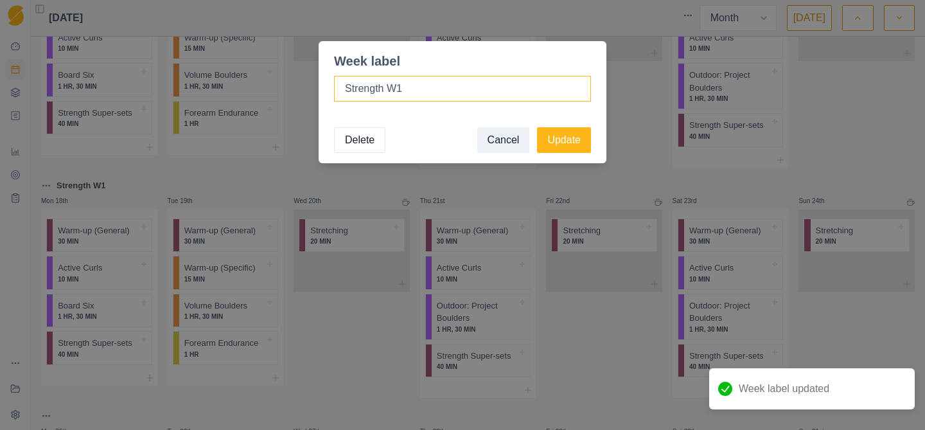
click at [345, 89] on input "Strength W1" at bounding box center [462, 89] width 257 height 26
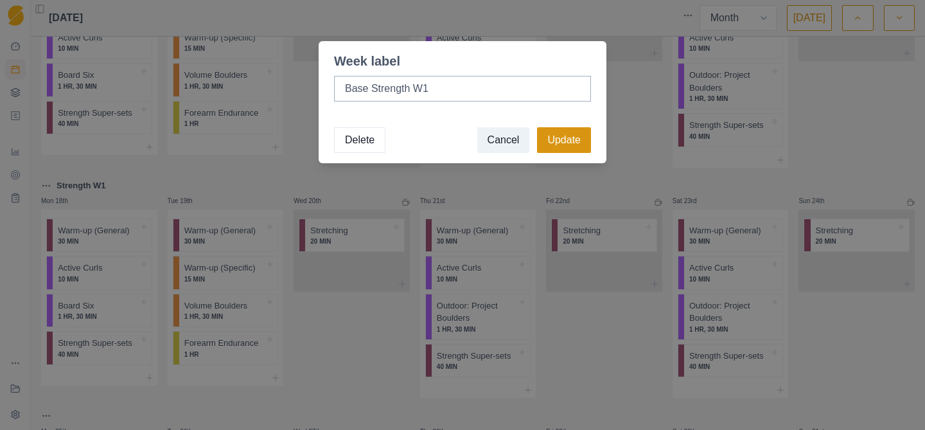
type input "Base Strength W1"
click at [582, 136] on button "Update" at bounding box center [564, 140] width 54 height 26
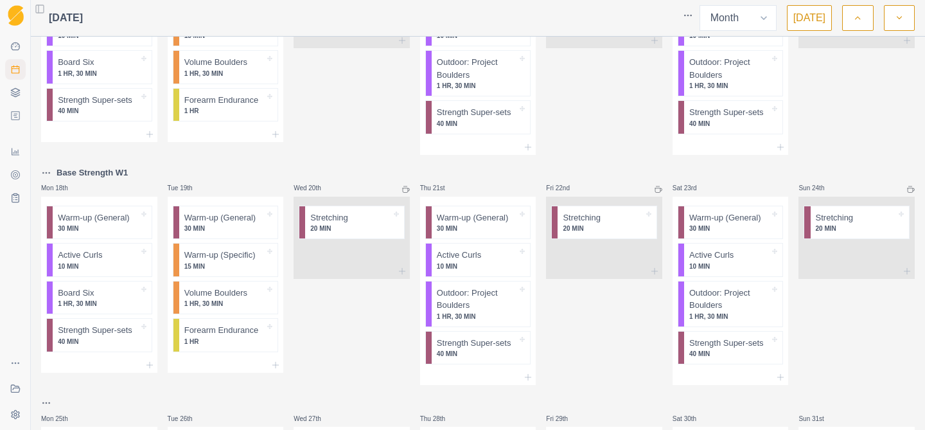
scroll to position [719, 0]
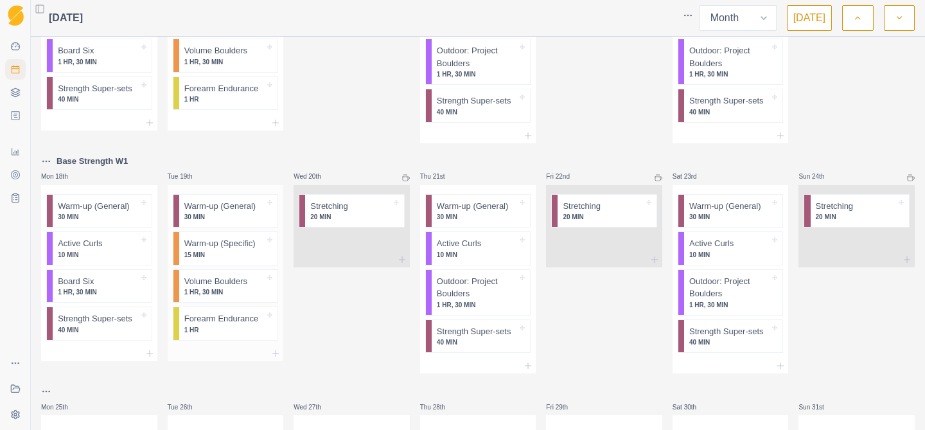
click at [219, 285] on p "Volume Boulders" at bounding box center [215, 281] width 63 height 13
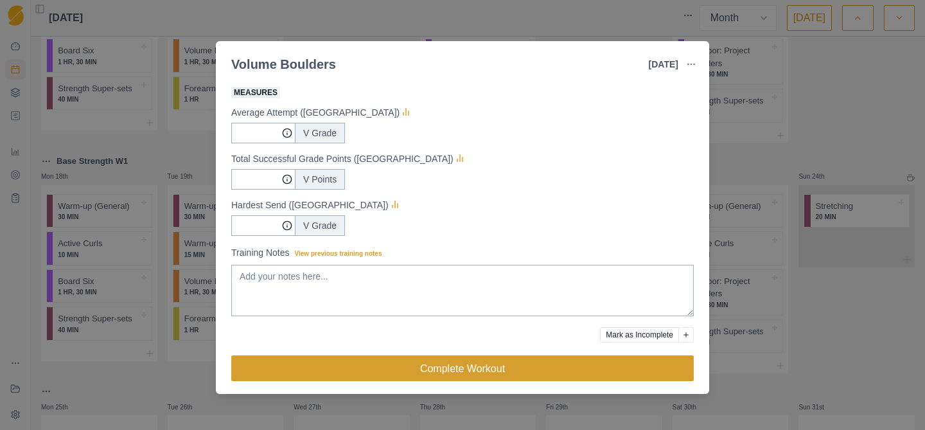
scroll to position [212, 0]
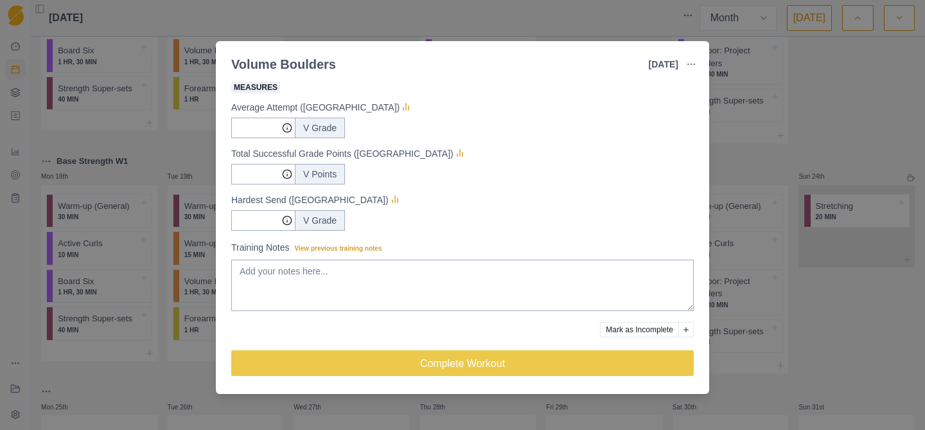
click at [171, 381] on div "Volume Boulders [DATE] Link To Goal View Workout Metrics Edit Original Workout …" at bounding box center [462, 215] width 925 height 430
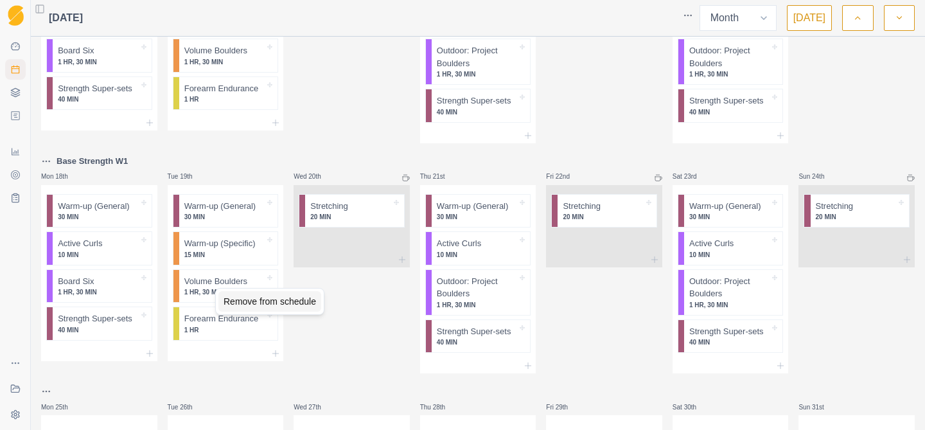
click at [241, 304] on div "Remove from schedule" at bounding box center [269, 301] width 103 height 21
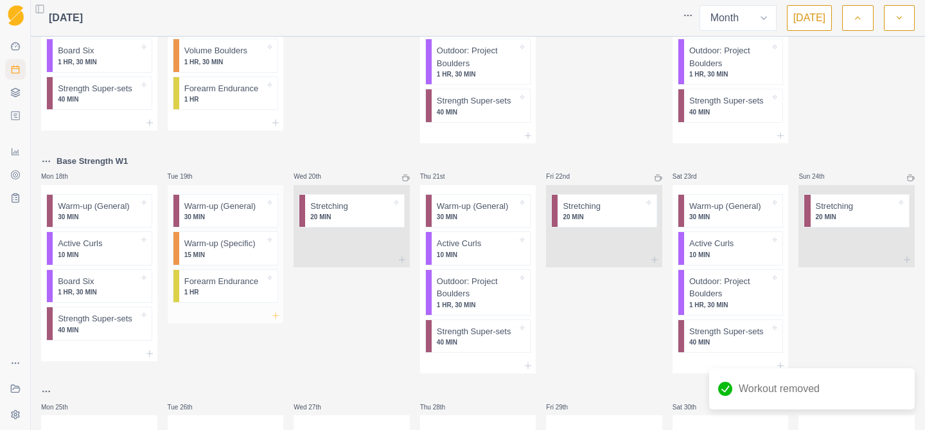
click at [277, 317] on icon at bounding box center [276, 315] width 10 height 10
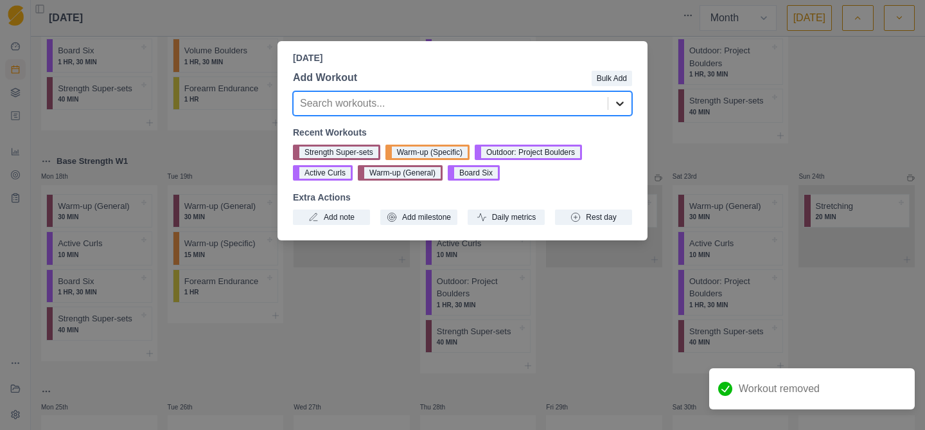
click at [622, 100] on icon at bounding box center [620, 103] width 13 height 13
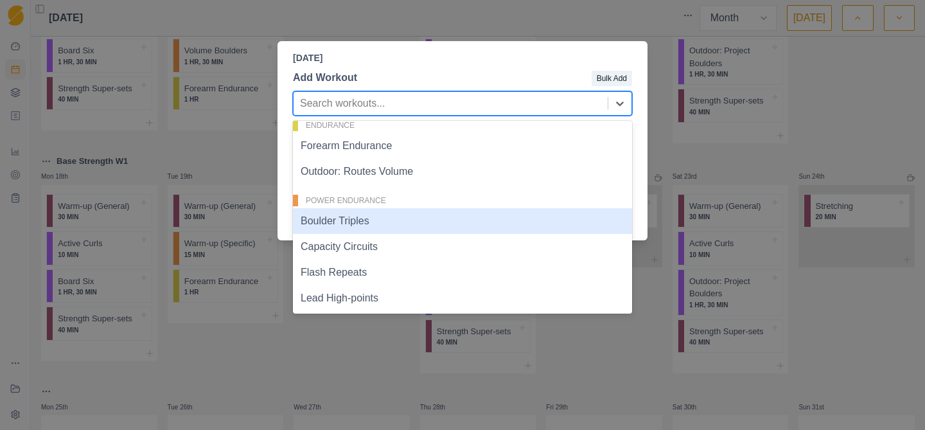
scroll to position [244, 0]
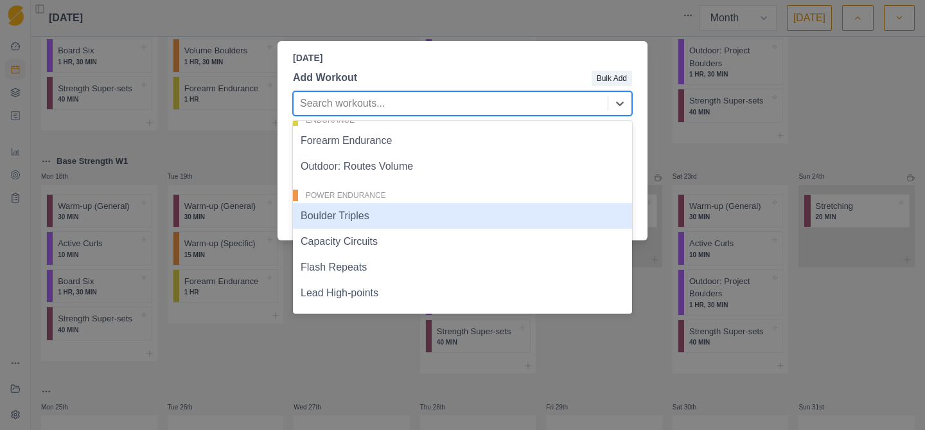
click at [359, 218] on div "Boulder Triples" at bounding box center [462, 216] width 339 height 26
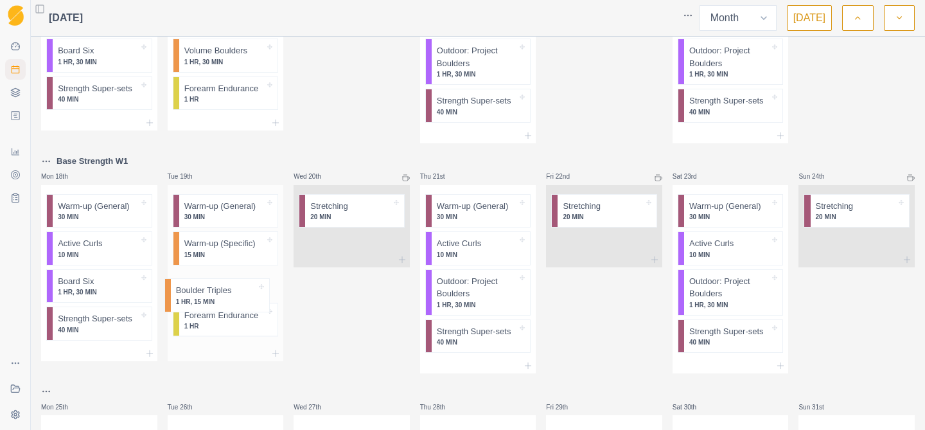
drag, startPoint x: 217, startPoint y: 323, endPoint x: 208, endPoint y: 288, distance: 36.0
click at [208, 288] on div "Warm-up (General) 30 MIN Warm-up (Specific) 15 MIN Forearm Endurance 1 HR Bould…" at bounding box center [226, 265] width 116 height 161
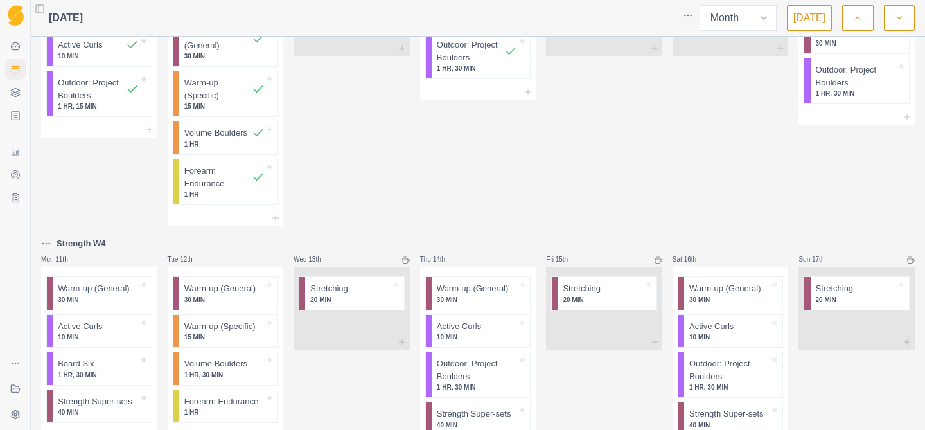
scroll to position [431, 0]
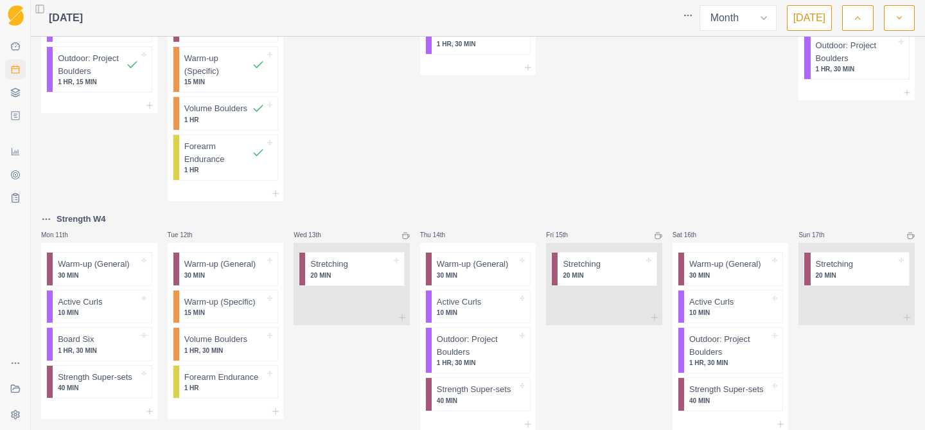
click at [74, 220] on p "Strength W4" at bounding box center [81, 219] width 49 height 13
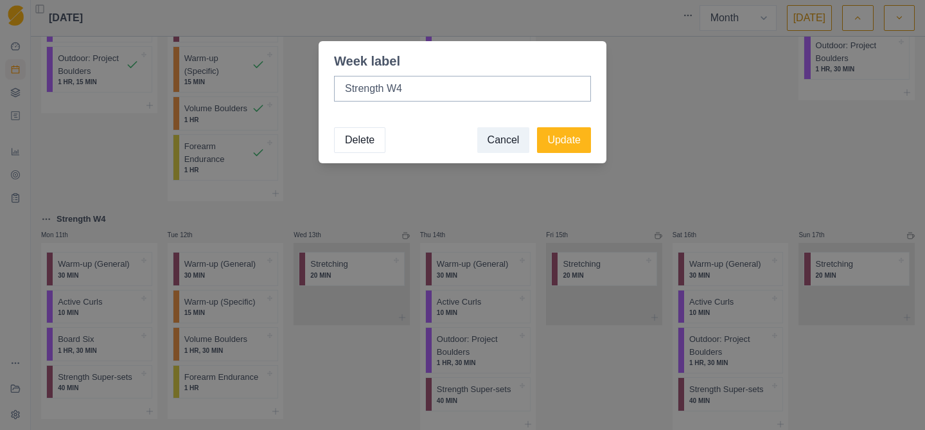
drag, startPoint x: 386, startPoint y: 89, endPoint x: 329, endPoint y: 85, distance: 57.4
click at [332, 82] on div "Strength W4" at bounding box center [463, 94] width 288 height 46
type input "Outdoor Bouldering W4"
click at [573, 134] on button "Update" at bounding box center [564, 140] width 54 height 26
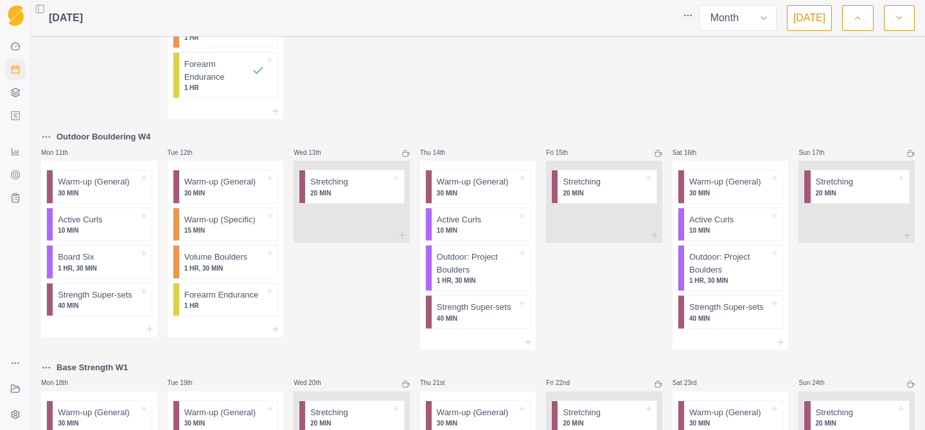
scroll to position [511, 0]
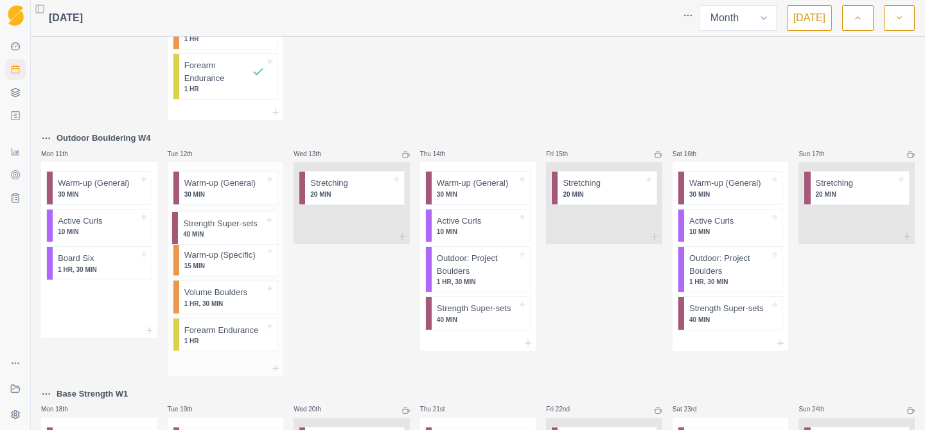
drag, startPoint x: 86, startPoint y: 299, endPoint x: 215, endPoint y: 223, distance: 150.1
click at [215, 223] on div "Outdoor Bouldering W2 Mon 28th Board Six - All 7's Warm-up (General) 30 MIN Act…" at bounding box center [478, 130] width 874 height 1199
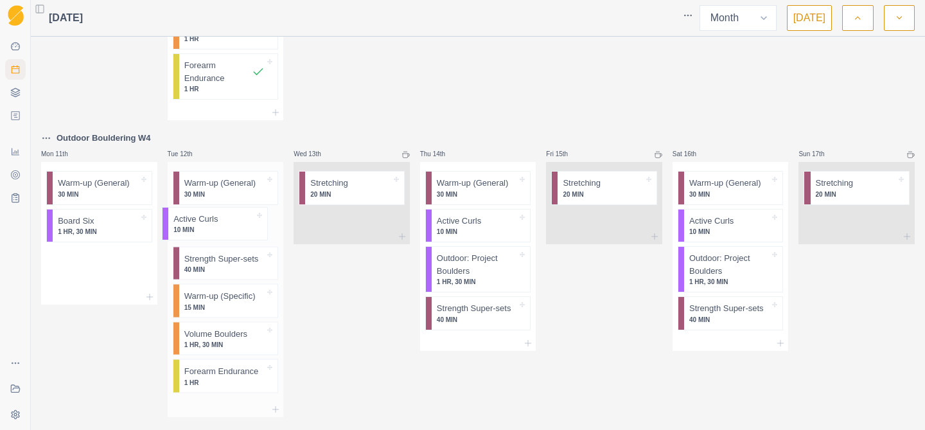
drag, startPoint x: 91, startPoint y: 229, endPoint x: 215, endPoint y: 227, distance: 124.7
click at [215, 227] on div "Outdoor Bouldering W2 Mon 28th Board Six - All 7's Warm-up (General) 30 MIN Act…" at bounding box center [478, 151] width 874 height 1241
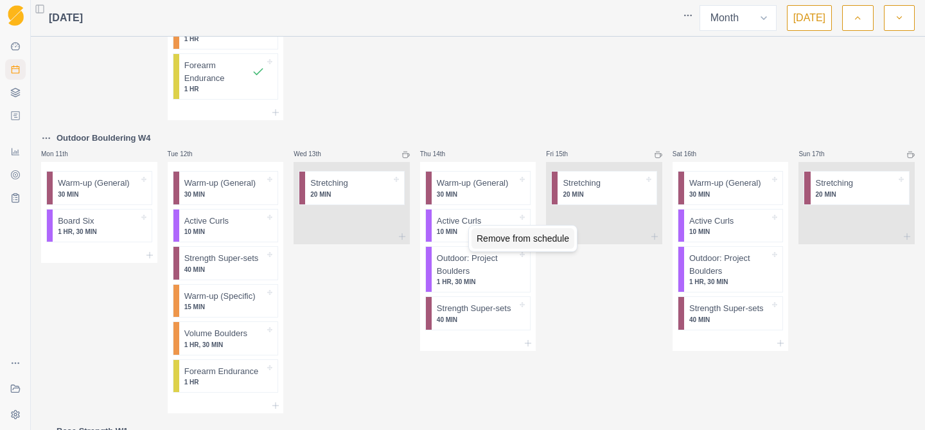
click at [484, 238] on div "Remove from schedule" at bounding box center [523, 238] width 103 height 21
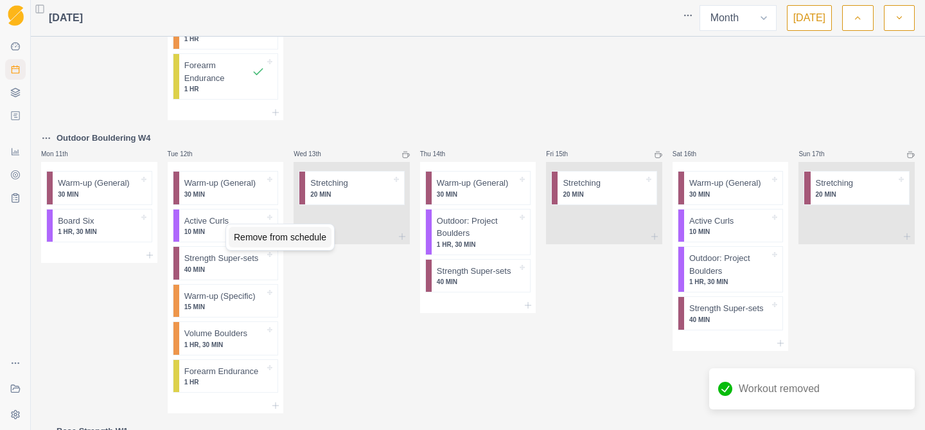
click at [253, 235] on div "Remove from schedule" at bounding box center [280, 237] width 103 height 21
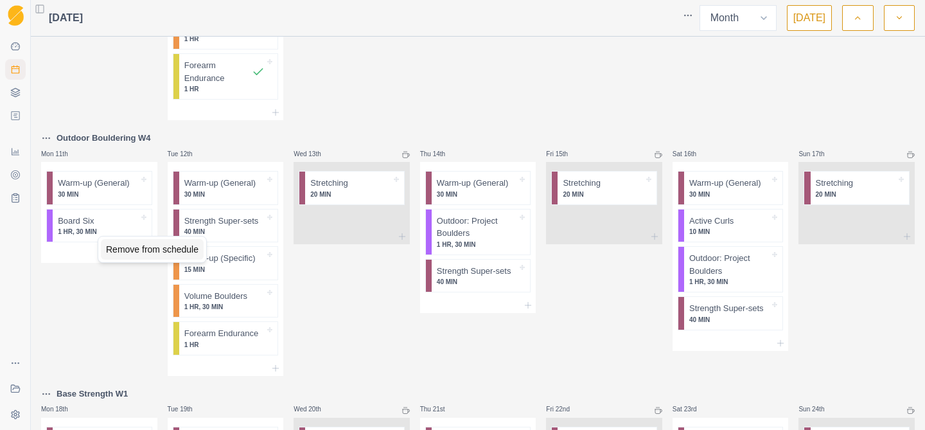
click at [116, 247] on div "Remove from schedule" at bounding box center [152, 249] width 103 height 21
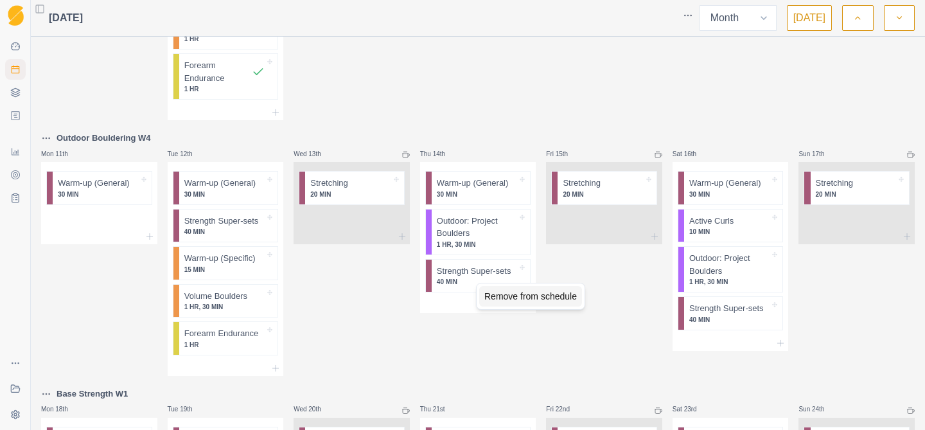
click at [502, 299] on div "Remove from schedule" at bounding box center [530, 296] width 103 height 21
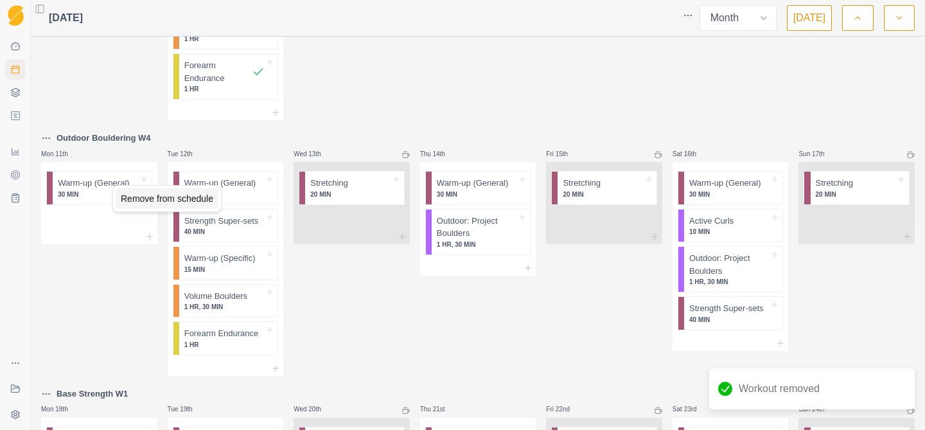
click at [130, 194] on div "Remove from schedule" at bounding box center [167, 198] width 103 height 21
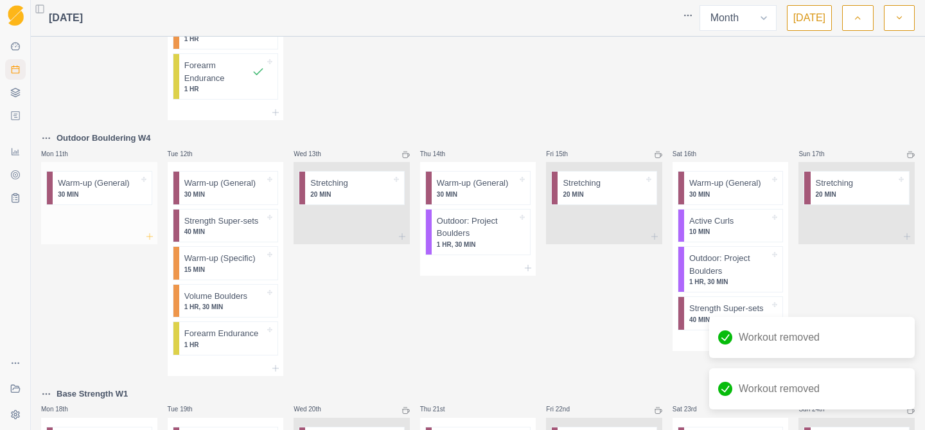
click at [148, 238] on icon at bounding box center [150, 236] width 10 height 10
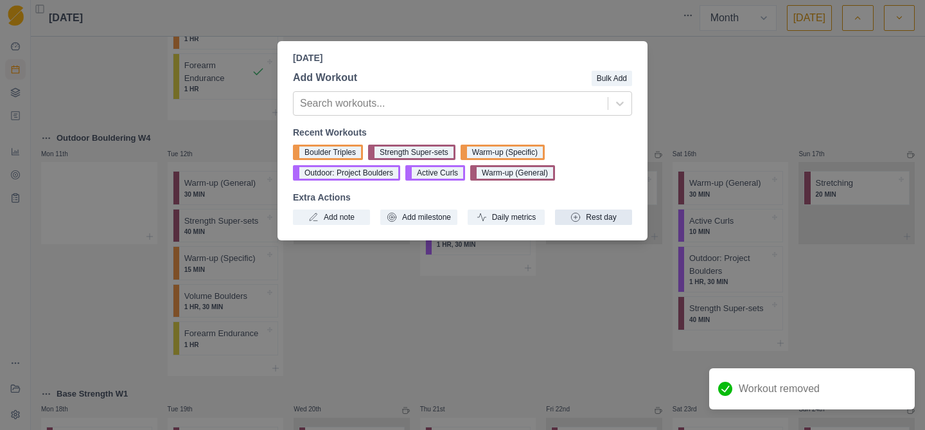
click at [583, 218] on button "Rest day" at bounding box center [593, 216] width 77 height 15
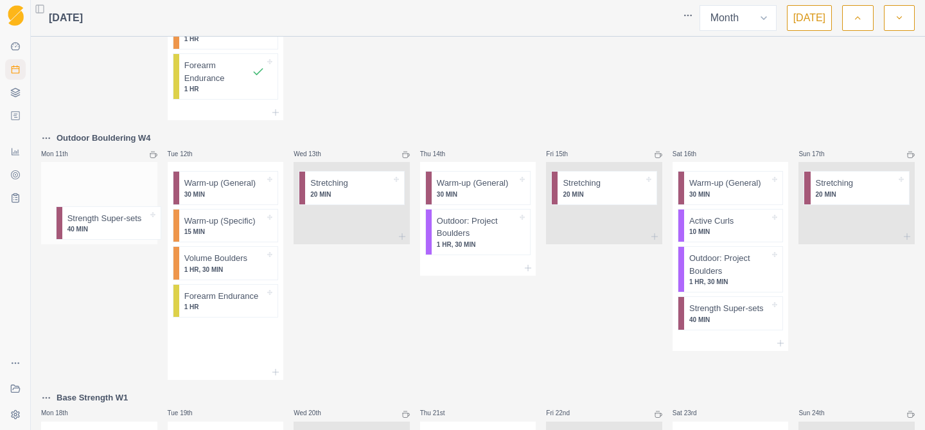
drag, startPoint x: 217, startPoint y: 222, endPoint x: 94, endPoint y: 219, distance: 122.8
click at [94, 219] on div "Outdoor Bouldering W2 Mon 28th Board Six - All 7's Warm-up (General) 30 MIN Act…" at bounding box center [478, 132] width 874 height 1203
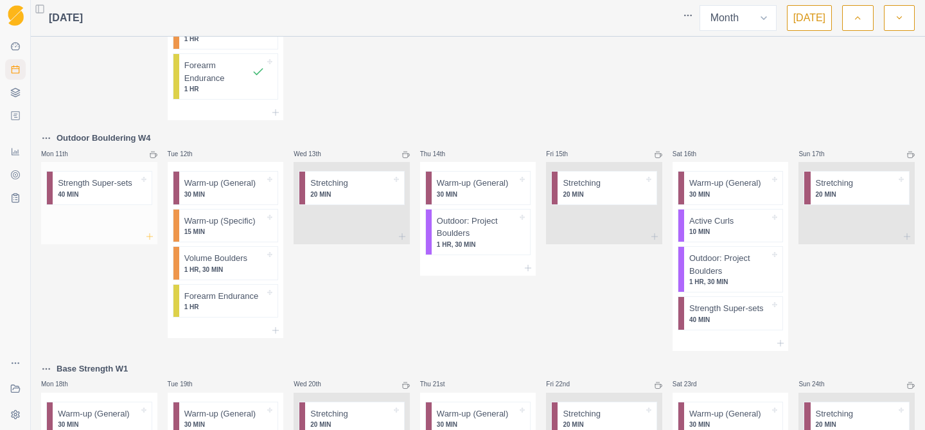
click at [150, 237] on icon at bounding box center [150, 236] width 10 height 10
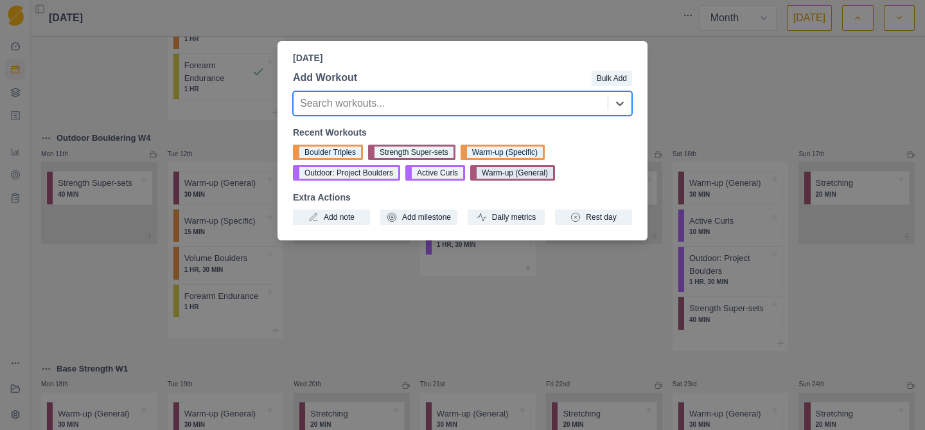
click at [495, 175] on button "Warm-up (General)" at bounding box center [512, 172] width 85 height 15
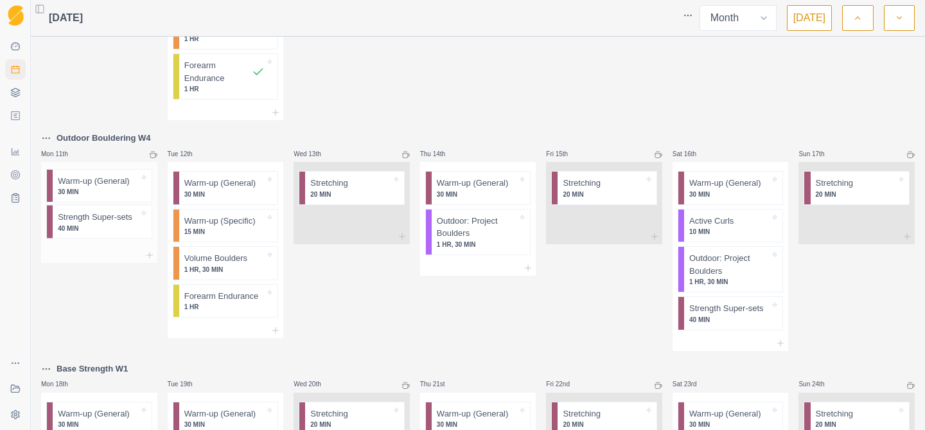
drag, startPoint x: 93, startPoint y: 221, endPoint x: 92, endPoint y: 177, distance: 43.7
click at [92, 177] on div "Strength Super-sets 40 MIN Warm-up (General) 30 MIN" at bounding box center [99, 204] width 116 height 85
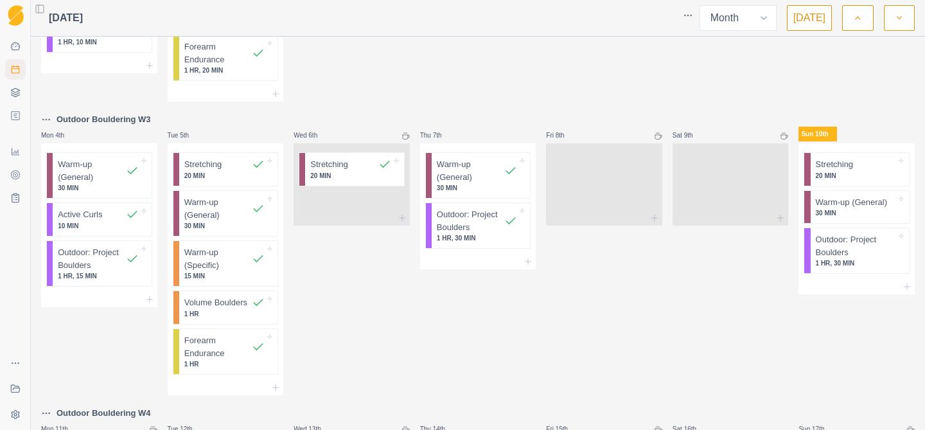
scroll to position [306, 0]
